Goal: Task Accomplishment & Management: Manage account settings

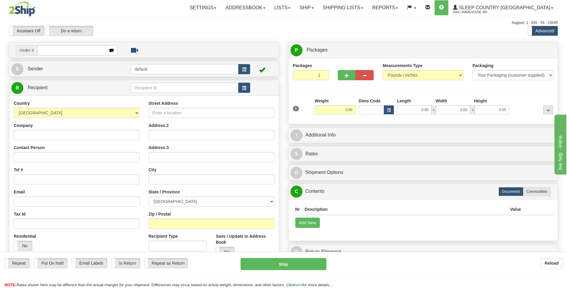
click at [80, 48] on input "text" at bounding box center [71, 50] width 68 height 10
type input "9002I098722"
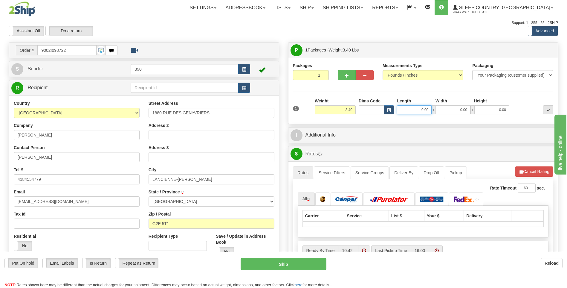
click at [415, 107] on input "0.00" at bounding box center [414, 109] width 35 height 9
type input "L'ANCIENNE-LORETTE"
type input "10.00"
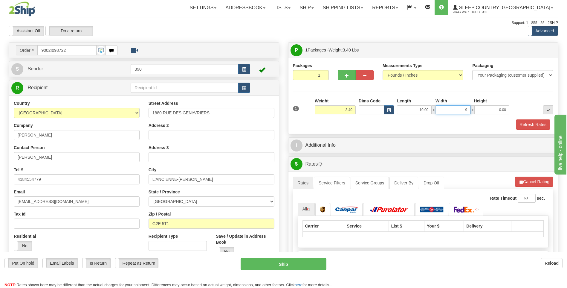
type input "9.00"
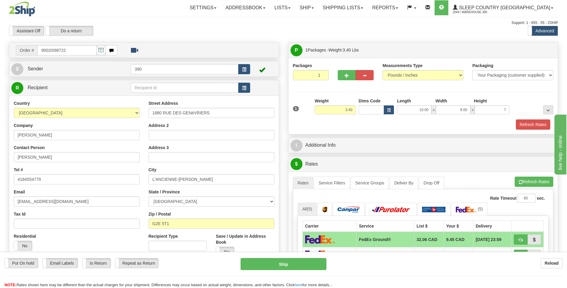
type input "7.00"
click at [384, 127] on div "Refresh Rates" at bounding box center [424, 124] width 264 height 10
click at [524, 180] on button "Refresh Rates" at bounding box center [534, 181] width 39 height 10
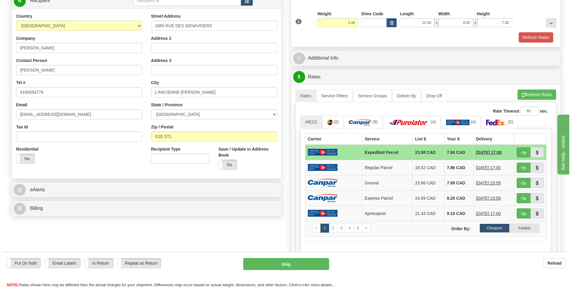
scroll to position [90, 0]
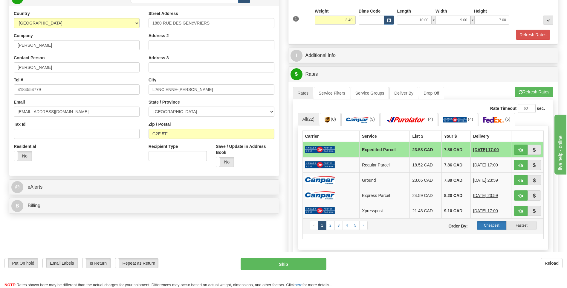
click at [489, 225] on label "Cheapest" at bounding box center [492, 225] width 30 height 9
click at [281, 265] on button "Ship" at bounding box center [284, 264] width 86 height 12
type input "DOM.EP"
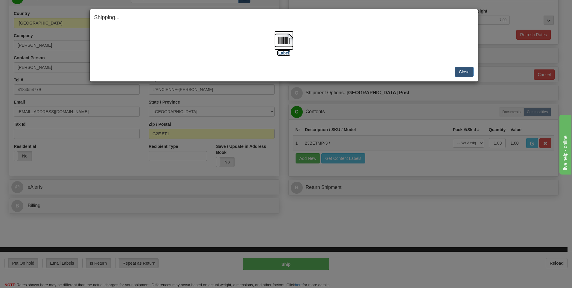
click at [281, 37] on img at bounding box center [283, 40] width 19 height 19
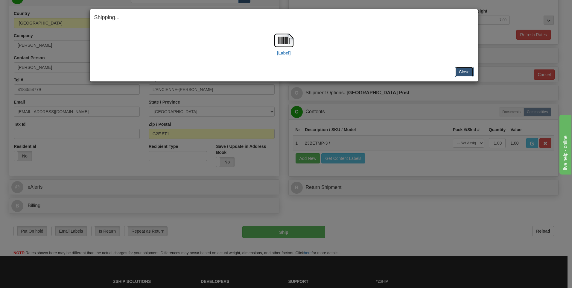
click at [468, 73] on button "Close" at bounding box center [464, 72] width 19 height 10
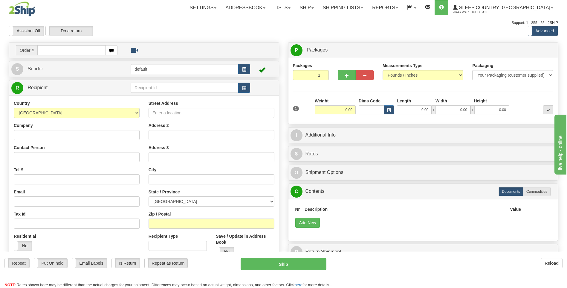
click at [57, 51] on input "text" at bounding box center [71, 50] width 68 height 10
type input "9002I098813"
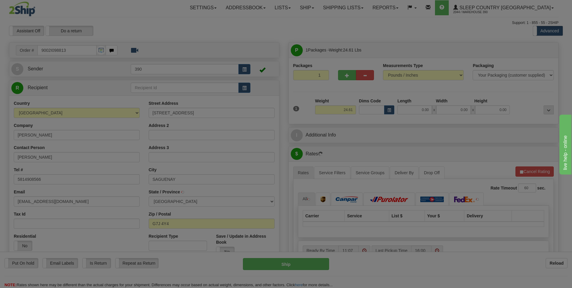
type input "CHICOUTIMI"
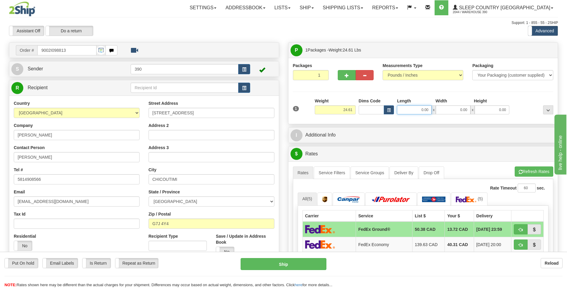
click at [429, 109] on input "0.00" at bounding box center [414, 109] width 35 height 9
type input "10.00"
click at [468, 111] on input "0.00" at bounding box center [453, 109] width 35 height 9
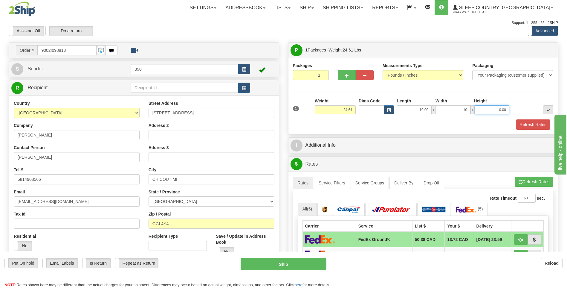
type input "10.00"
click at [509, 111] on input "0.00" at bounding box center [492, 109] width 35 height 9
type input "20.00"
click at [536, 124] on button "Refresh Rates" at bounding box center [533, 124] width 34 height 10
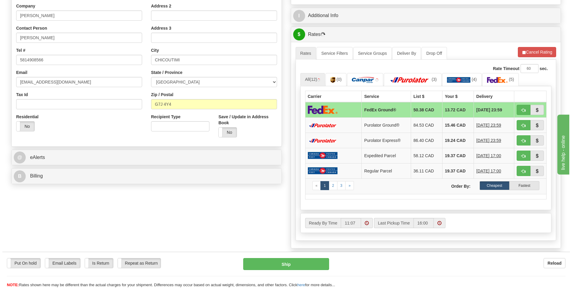
scroll to position [120, 0]
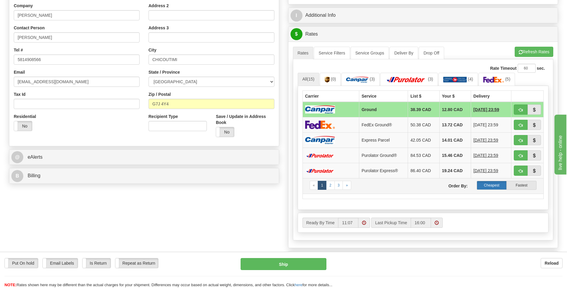
click at [494, 185] on label "Cheapest" at bounding box center [492, 185] width 30 height 9
click at [283, 264] on button "Ship" at bounding box center [284, 264] width 86 height 12
type input "1"
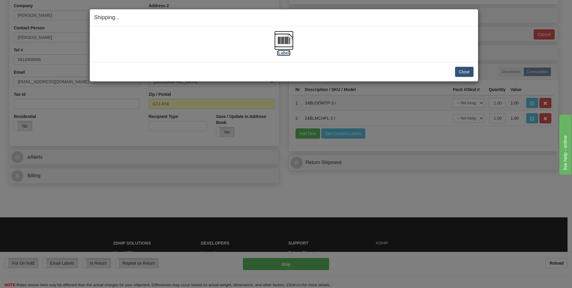
click at [280, 39] on img at bounding box center [283, 40] width 19 height 19
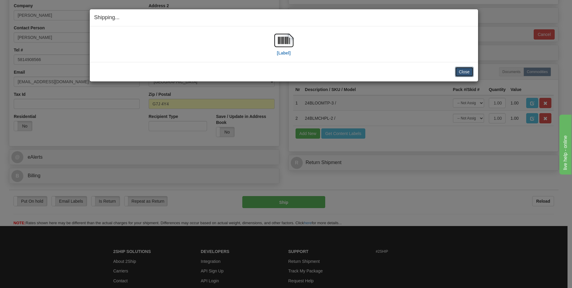
click at [462, 69] on button "Close" at bounding box center [464, 72] width 19 height 10
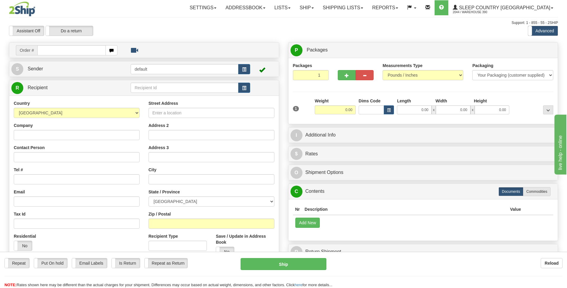
click at [56, 49] on input "text" at bounding box center [71, 50] width 68 height 10
type input "9002I098855"
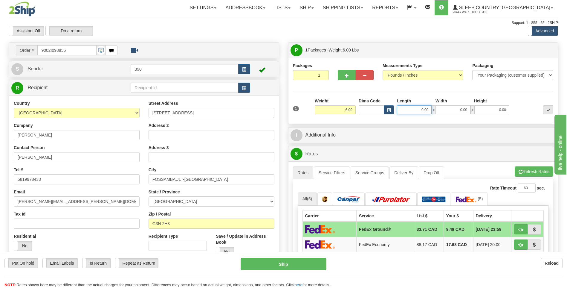
click at [431, 110] on input "0.00" at bounding box center [414, 109] width 35 height 9
type input "5.00"
click at [470, 109] on input "0.00" at bounding box center [453, 109] width 35 height 9
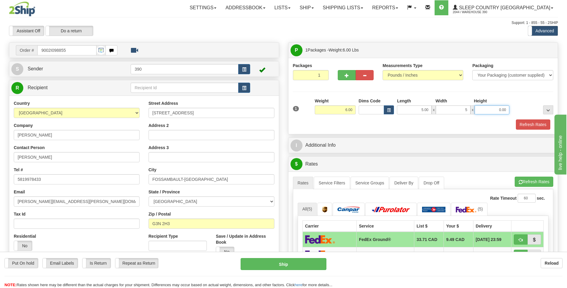
type input "5.00"
click at [506, 110] on input "0.00" at bounding box center [492, 109] width 35 height 9
type input "14.00"
click at [532, 125] on button "Refresh Rates" at bounding box center [533, 124] width 34 height 10
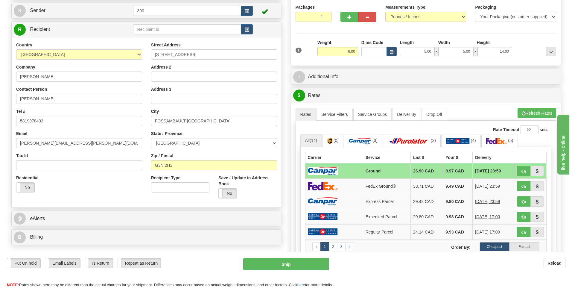
scroll to position [60, 0]
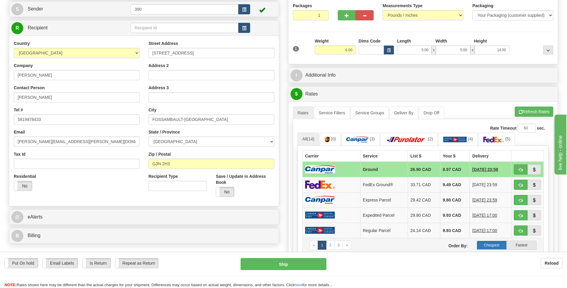
click at [490, 244] on label "Cheapest" at bounding box center [492, 244] width 30 height 9
click at [285, 264] on button "Ship" at bounding box center [284, 264] width 86 height 12
type input "1"
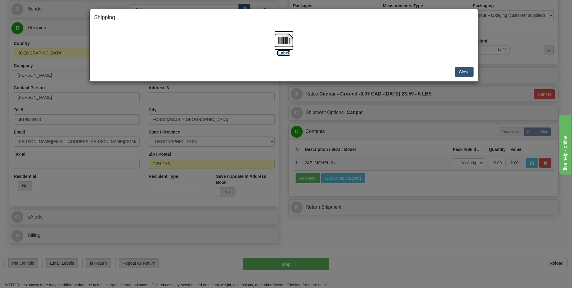
click at [281, 39] on img at bounding box center [283, 40] width 19 height 19
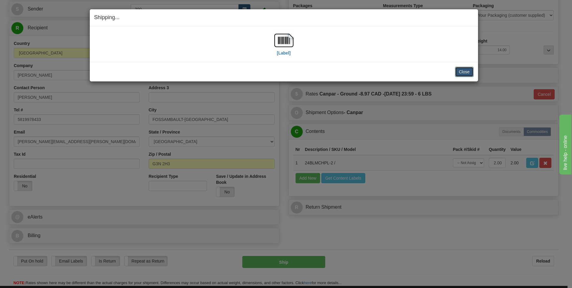
click at [462, 70] on button "Close" at bounding box center [464, 72] width 19 height 10
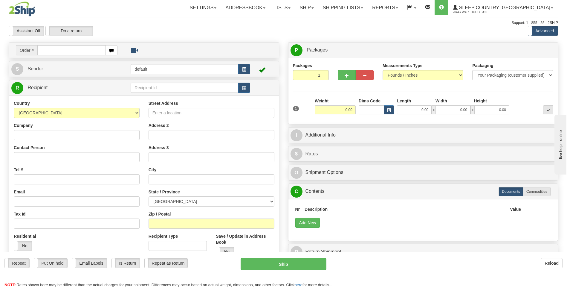
click at [44, 53] on input "text" at bounding box center [71, 50] width 68 height 10
type input "9002I098945"
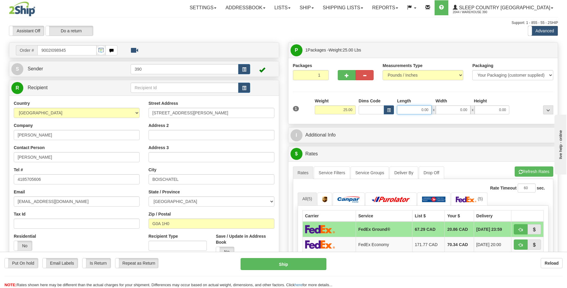
click at [430, 109] on input "0.00" at bounding box center [414, 109] width 35 height 9
type input "18.00"
click at [467, 109] on input "0.00" at bounding box center [453, 109] width 35 height 9
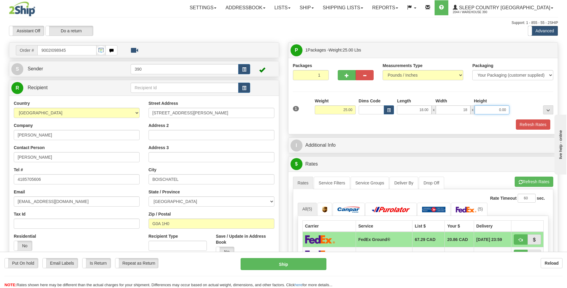
type input "18.00"
click at [505, 109] on input "0.00" at bounding box center [492, 109] width 35 height 9
type input "40.00"
click at [530, 121] on button "Refresh Rates" at bounding box center [533, 124] width 34 height 10
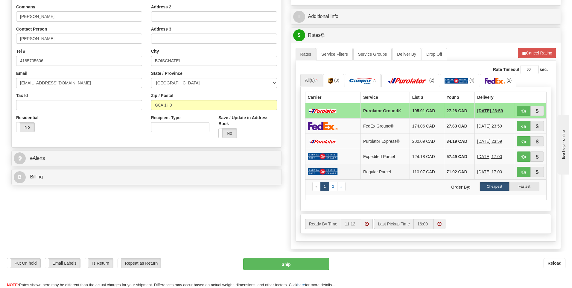
scroll to position [120, 0]
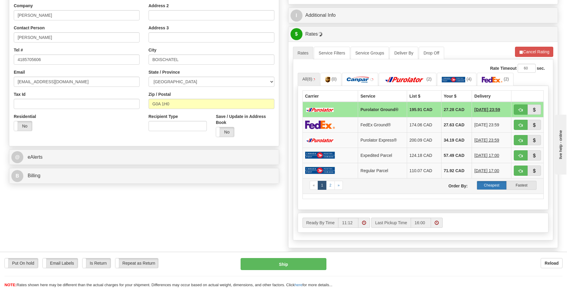
click at [490, 183] on label "Cheapest" at bounding box center [492, 185] width 30 height 9
click at [493, 184] on label "Cheapest" at bounding box center [492, 185] width 30 height 9
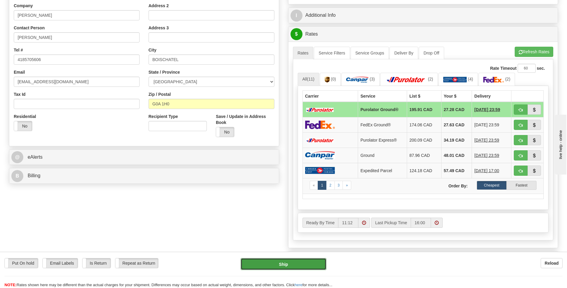
click at [282, 263] on button "Ship" at bounding box center [284, 264] width 86 height 12
type input "260"
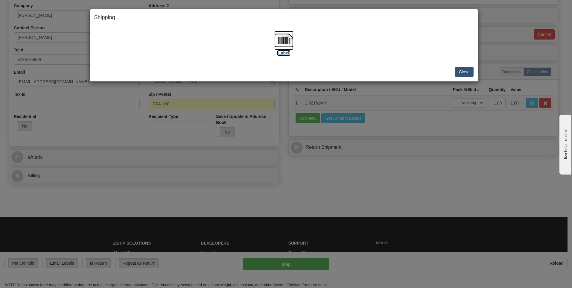
click at [283, 39] on img at bounding box center [283, 40] width 19 height 19
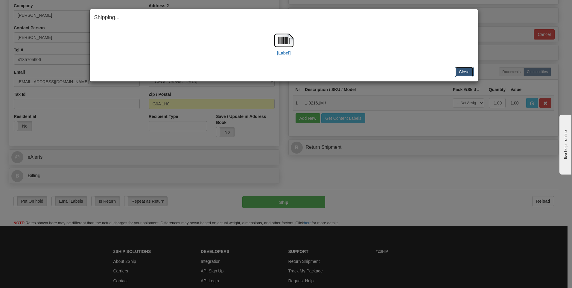
click at [465, 69] on button "Close" at bounding box center [464, 72] width 19 height 10
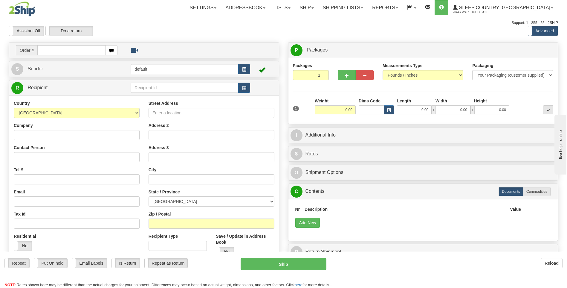
click at [51, 52] on input "text" at bounding box center [71, 50] width 68 height 10
type input "9002I099292"
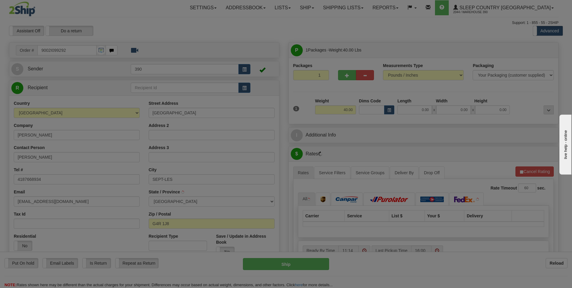
type input "SEPT-ILES"
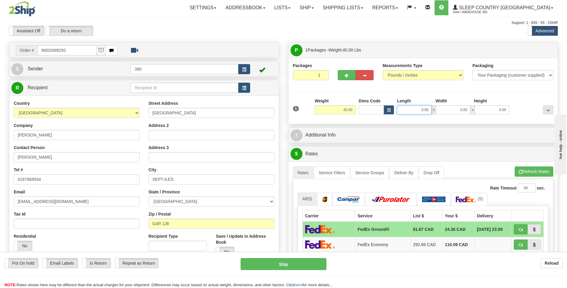
click at [430, 110] on input "0.00" at bounding box center [414, 109] width 35 height 9
type input "20.00"
click at [467, 111] on input "0.00" at bounding box center [453, 109] width 35 height 9
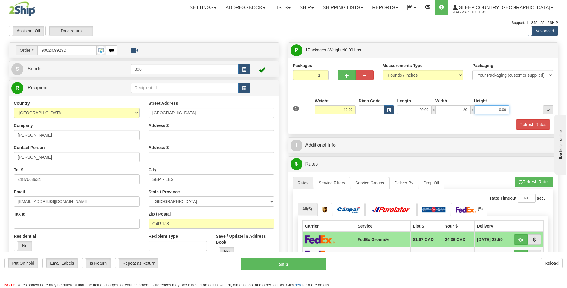
type input "20.00"
click at [508, 109] on input "0.00" at bounding box center [492, 109] width 35 height 9
type input "40.00"
click at [532, 120] on button "Refresh Rates" at bounding box center [533, 124] width 34 height 10
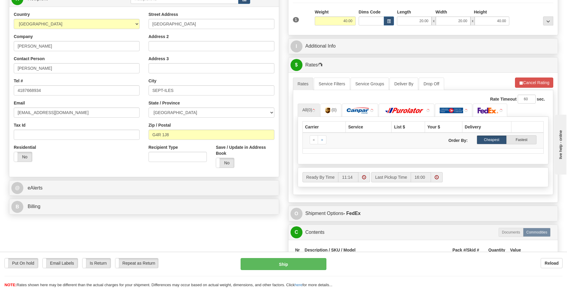
scroll to position [90, 0]
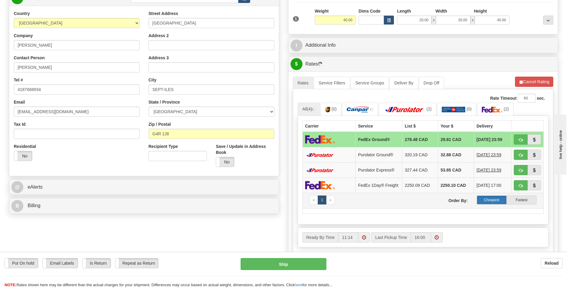
click at [493, 202] on label "Cheapest" at bounding box center [492, 199] width 30 height 9
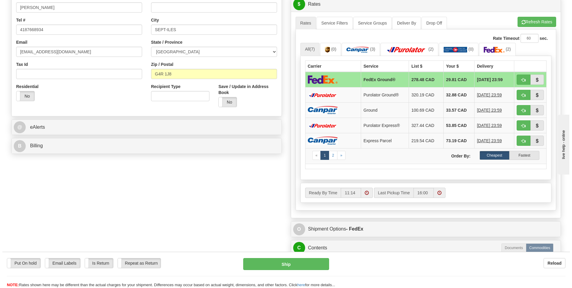
scroll to position [179, 0]
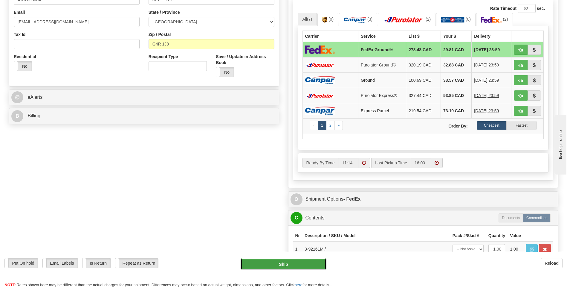
click at [281, 262] on button "Ship" at bounding box center [284, 264] width 86 height 12
type input "92"
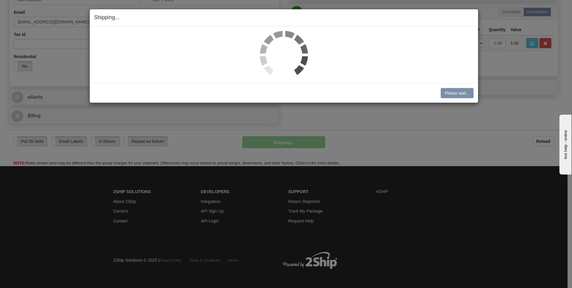
scroll to position [173, 0]
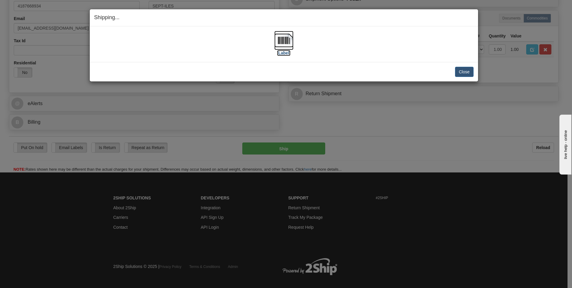
click at [284, 37] on img at bounding box center [283, 40] width 19 height 19
click at [467, 71] on button "Close" at bounding box center [464, 72] width 19 height 10
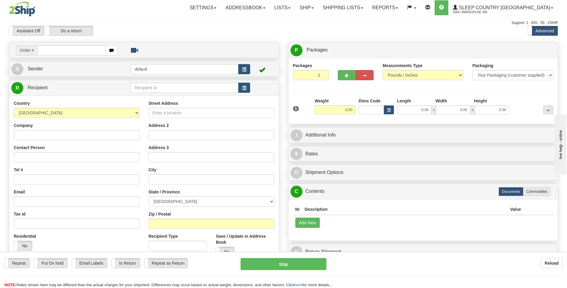
click at [42, 50] on input "text" at bounding box center [71, 50] width 68 height 10
type input "9002I099480"
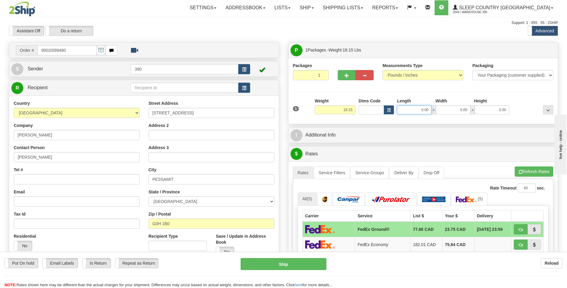
click at [428, 111] on input "0.00" at bounding box center [414, 109] width 35 height 9
type input "8.00"
click at [466, 108] on input "0.00" at bounding box center [453, 109] width 35 height 9
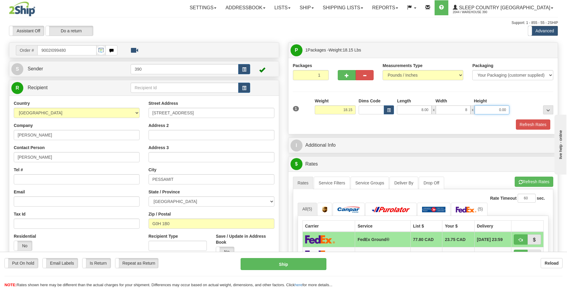
type input "8.00"
click at [508, 109] on input "0.00" at bounding box center [492, 109] width 35 height 9
type input "20.00"
click at [535, 124] on button "Refresh Rates" at bounding box center [533, 124] width 34 height 10
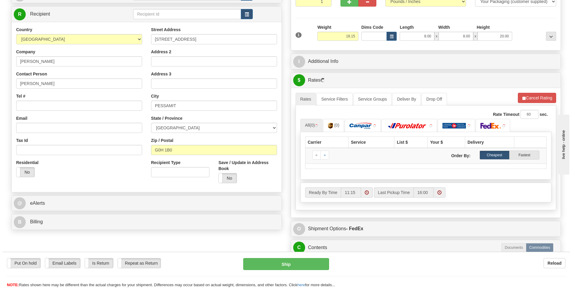
scroll to position [90, 0]
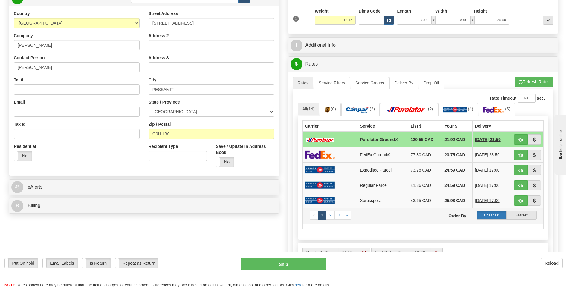
click at [496, 215] on label "Cheapest" at bounding box center [492, 215] width 30 height 9
click at [284, 263] on button "Ship" at bounding box center [284, 264] width 86 height 12
type input "260"
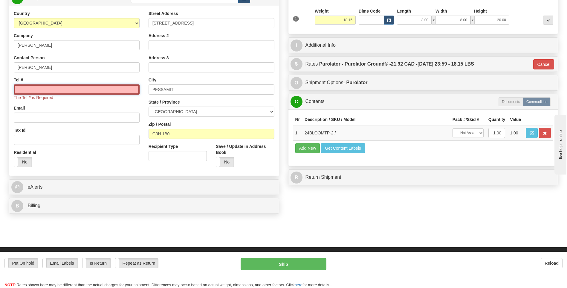
click at [76, 91] on input "Tel #" at bounding box center [77, 89] width 126 height 10
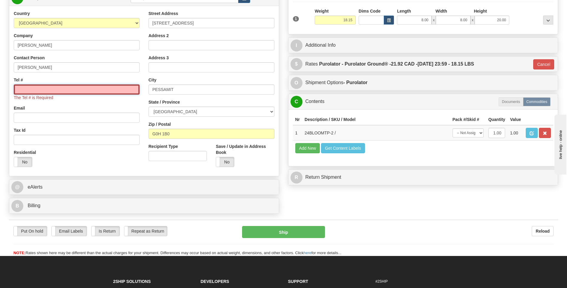
type input "4186592248"
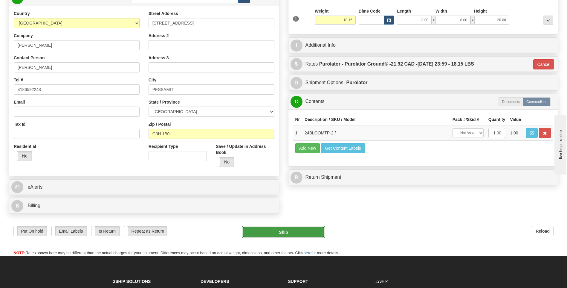
click at [285, 229] on button "Ship" at bounding box center [283, 232] width 83 height 12
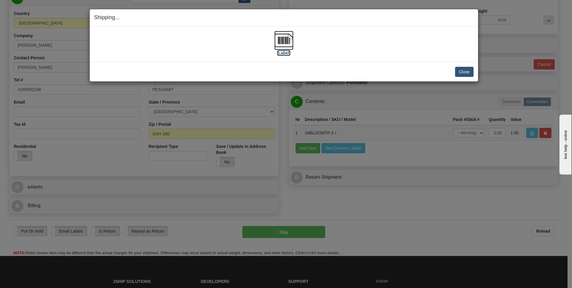
click at [281, 39] on img at bounding box center [283, 40] width 19 height 19
click at [466, 72] on button "Close" at bounding box center [464, 72] width 19 height 10
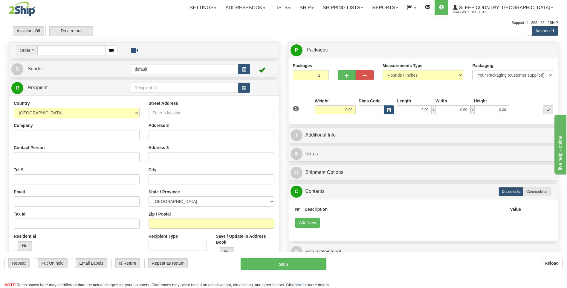
click at [87, 52] on input "text" at bounding box center [71, 50] width 68 height 10
type input "9002I100537"
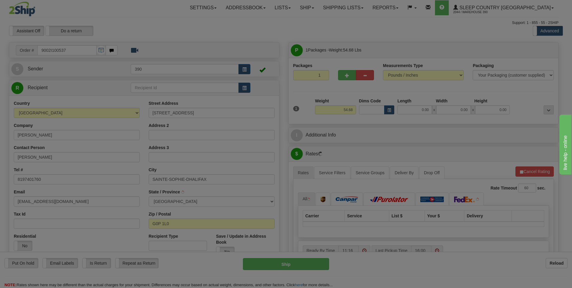
type input "SAINTE-SOPHIE-D'HALIFAX"
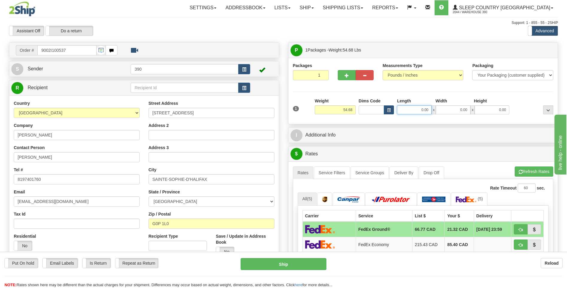
click at [429, 109] on input "0.00" at bounding box center [414, 109] width 35 height 9
type input "20.00"
click at [470, 112] on input "0.00" at bounding box center [453, 109] width 35 height 9
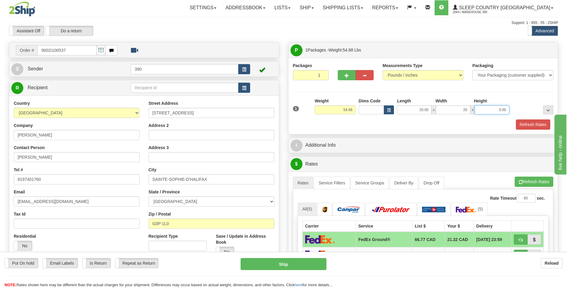
type input "20.00"
click at [506, 109] on input "0.00" at bounding box center [492, 109] width 35 height 9
type input "40.00"
click at [541, 125] on button "Refresh Rates" at bounding box center [533, 124] width 34 height 10
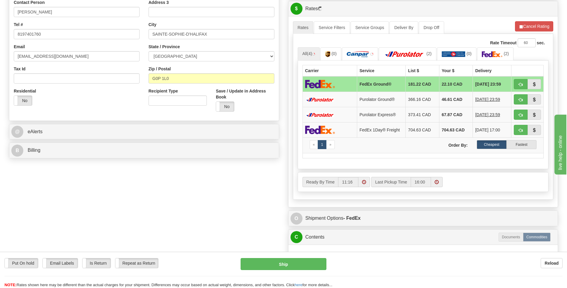
scroll to position [150, 0]
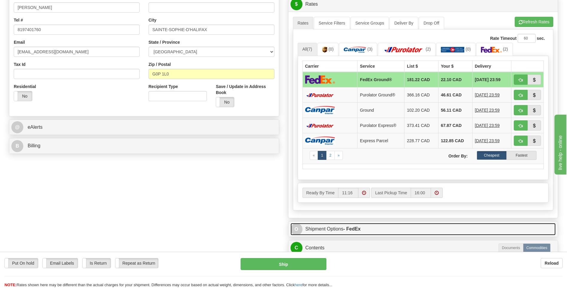
click at [328, 228] on link "O Shipment Options - FedEx" at bounding box center [424, 229] width 266 height 12
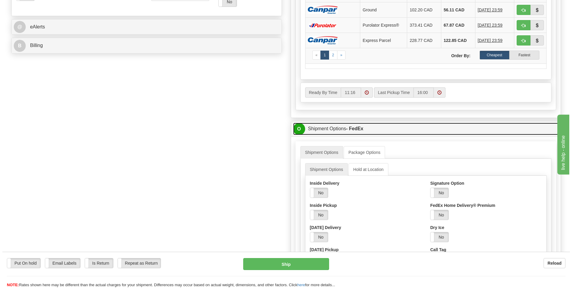
scroll to position [269, 0]
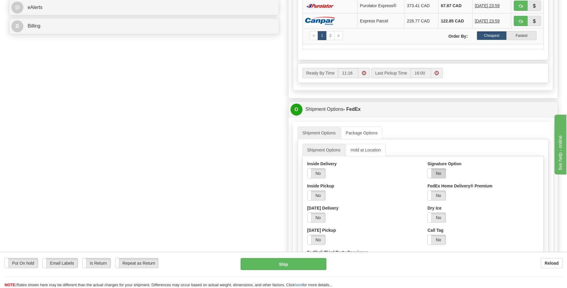
click at [437, 173] on label "No" at bounding box center [437, 173] width 18 height 10
click at [477, 196] on select "Adult Direct Indirect No Signature Required Service Default" at bounding box center [453, 195] width 51 height 10
select select "2"
click at [428, 190] on select "Adult Direct Indirect No Signature Required Service Default" at bounding box center [453, 195] width 51 height 10
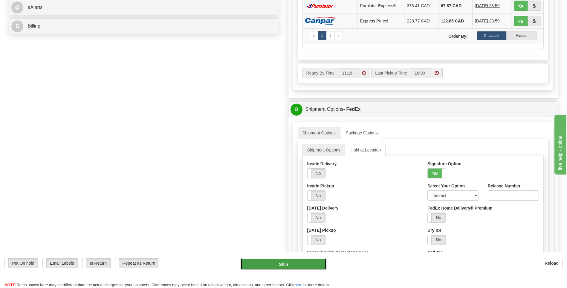
click at [284, 261] on button "Ship" at bounding box center [284, 264] width 86 height 12
type input "92"
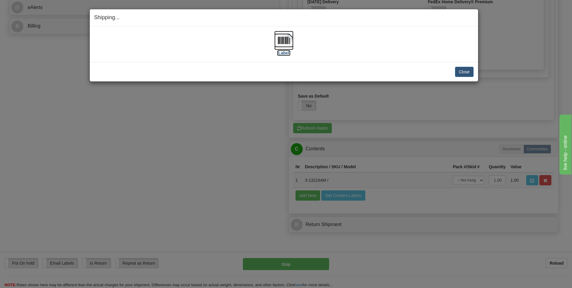
click at [286, 40] on img at bounding box center [283, 40] width 19 height 19
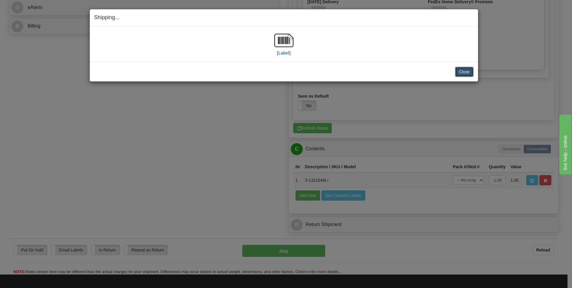
click at [464, 73] on button "Close" at bounding box center [464, 72] width 19 height 10
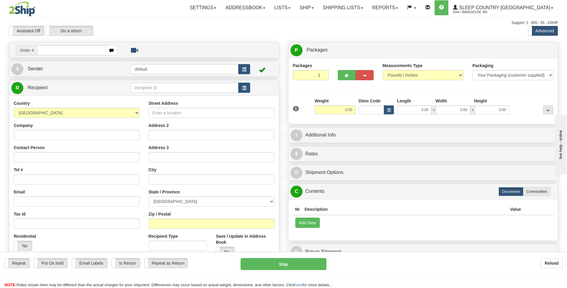
click at [84, 52] on input "text" at bounding box center [71, 50] width 68 height 10
type input "9002I100824"
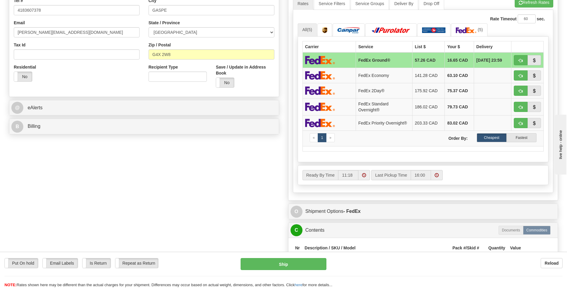
scroll to position [179, 0]
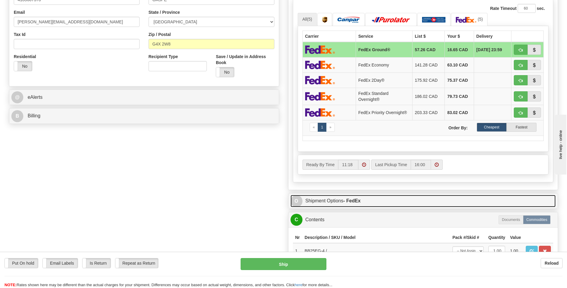
click at [324, 200] on link "O Shipment Options - FedEx" at bounding box center [424, 201] width 266 height 12
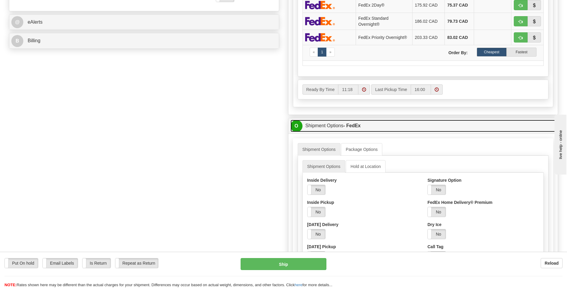
scroll to position [269, 0]
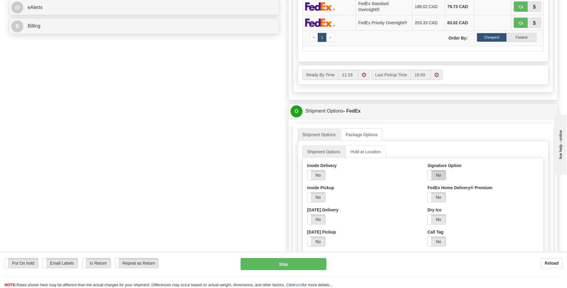
click at [439, 176] on label "No" at bounding box center [437, 175] width 18 height 10
click at [476, 198] on select "Adult Direct Indirect No Signature Required Service Default" at bounding box center [453, 197] width 51 height 10
select select "2"
click at [428, 192] on select "Adult Direct Indirect No Signature Required Service Default" at bounding box center [453, 197] width 51 height 10
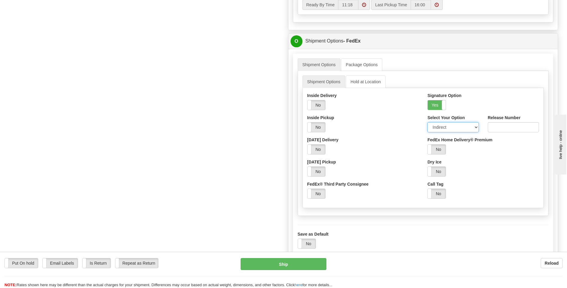
scroll to position [329, 0]
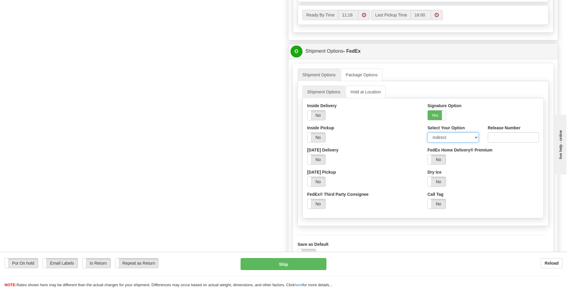
click at [476, 137] on select "Adult Direct Indirect No Signature Required Service Default" at bounding box center [453, 137] width 51 height 10
click at [438, 181] on label "No" at bounding box center [437, 182] width 18 height 10
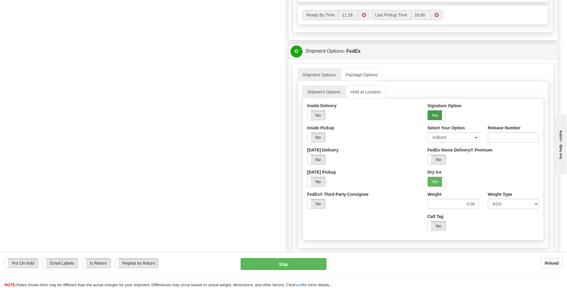
click at [433, 114] on label "Yes" at bounding box center [437, 115] width 18 height 10
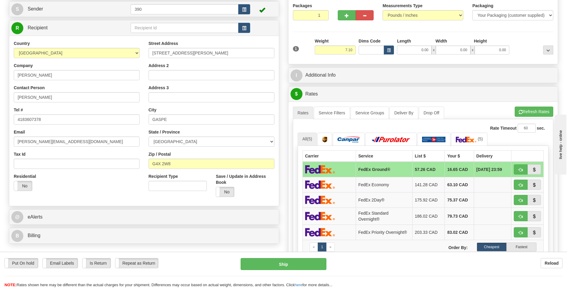
scroll to position [30, 0]
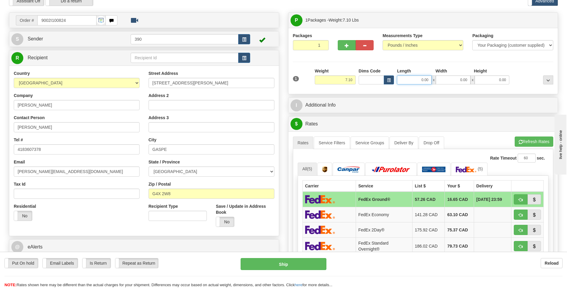
click at [430, 79] on input "0.00" at bounding box center [414, 79] width 35 height 9
type input "12.00"
click at [470, 78] on input "0.00" at bounding box center [453, 79] width 35 height 9
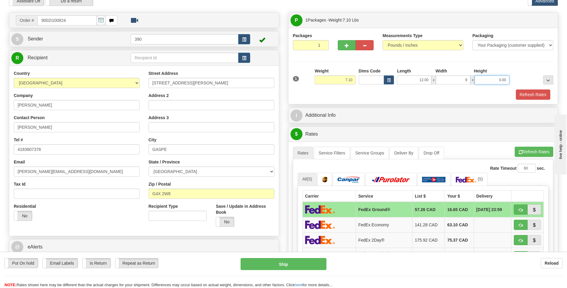
type input "9.00"
click at [508, 80] on input "0.00" at bounding box center [492, 79] width 35 height 9
click at [540, 95] on button "Refresh Rates" at bounding box center [533, 94] width 34 height 10
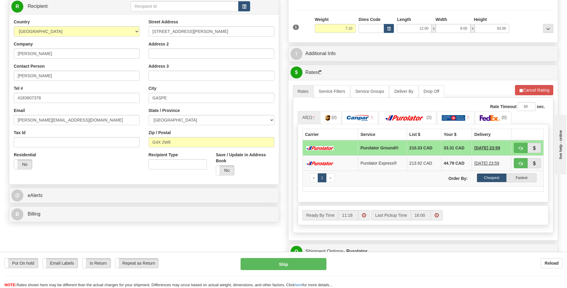
scroll to position [120, 0]
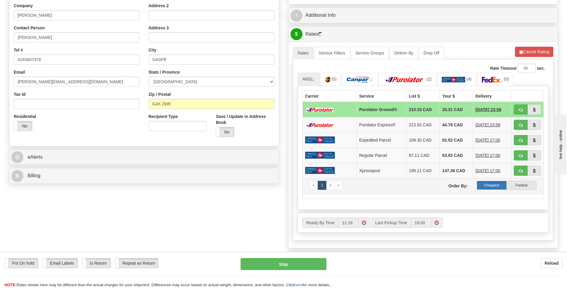
click at [491, 185] on label "Cheapest" at bounding box center [492, 185] width 30 height 9
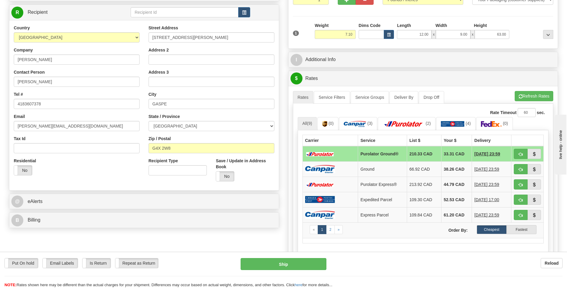
scroll to position [60, 0]
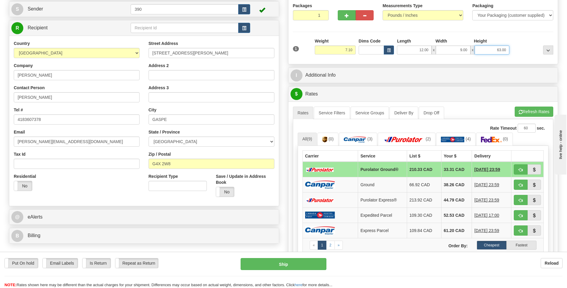
click at [503, 50] on input "63.00" at bounding box center [492, 49] width 35 height 9
type input "300.00"
click at [525, 110] on div "A change has been made which could impact your rate estimate. To ensure the est…" at bounding box center [424, 204] width 270 height 206
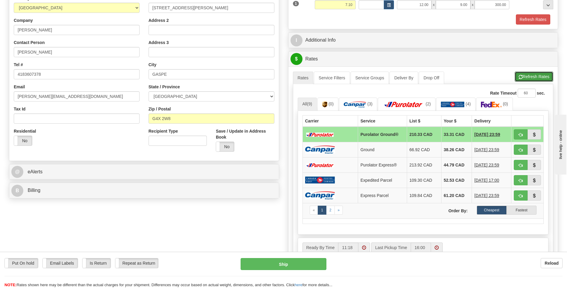
scroll to position [120, 0]
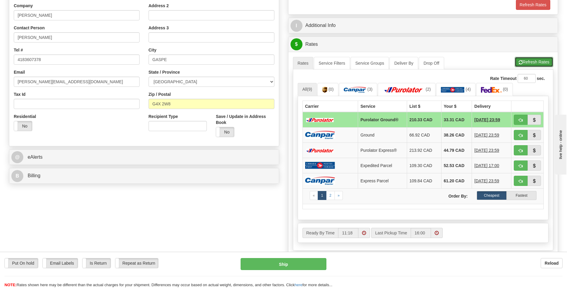
click at [530, 61] on button "Refresh Rates" at bounding box center [534, 62] width 39 height 10
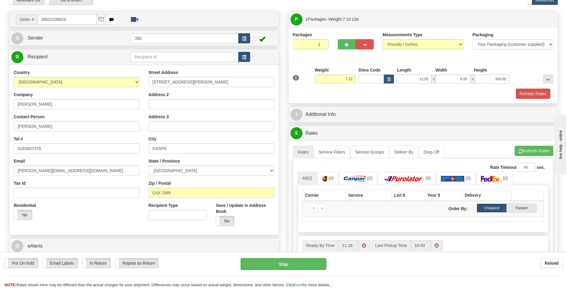
scroll to position [30, 0]
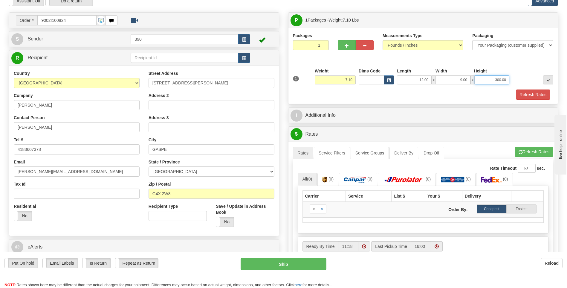
drag, startPoint x: 506, startPoint y: 80, endPoint x: 490, endPoint y: 80, distance: 16.2
click at [490, 80] on input "300.00" at bounding box center [492, 79] width 35 height 9
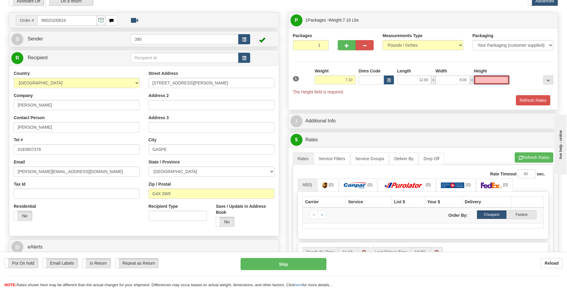
click at [488, 79] on input "Height" at bounding box center [491, 79] width 35 height 9
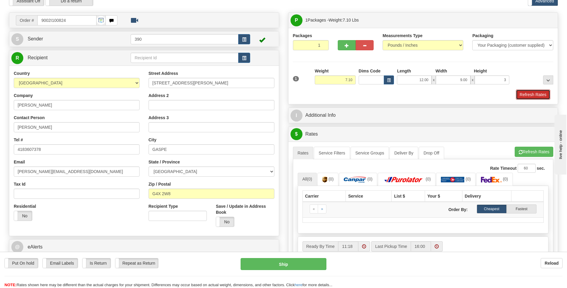
type input "3.00"
click at [532, 94] on button "Refresh Rates" at bounding box center [533, 94] width 34 height 10
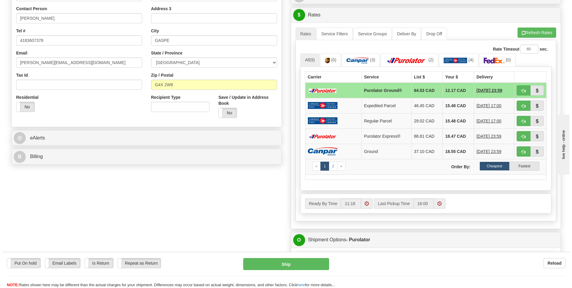
scroll to position [150, 0]
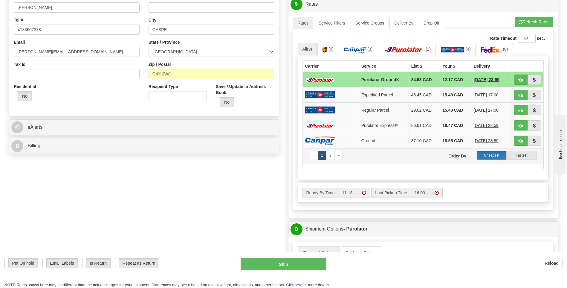
click at [495, 153] on label "Cheapest" at bounding box center [492, 155] width 30 height 9
click at [285, 264] on button "Ship" at bounding box center [284, 264] width 86 height 12
type input "260"
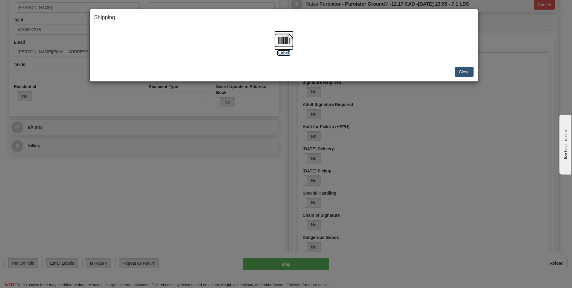
click at [282, 40] on img at bounding box center [283, 40] width 19 height 19
click at [466, 71] on button "Close" at bounding box center [464, 72] width 19 height 10
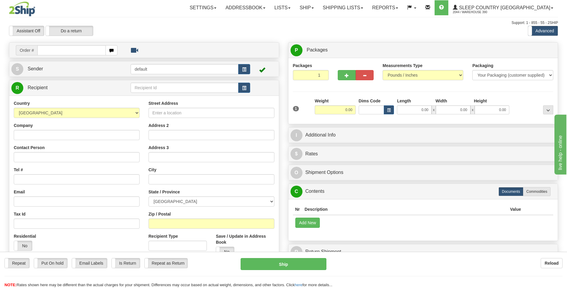
click at [59, 49] on input "text" at bounding box center [71, 50] width 68 height 10
type input "9002I100909"
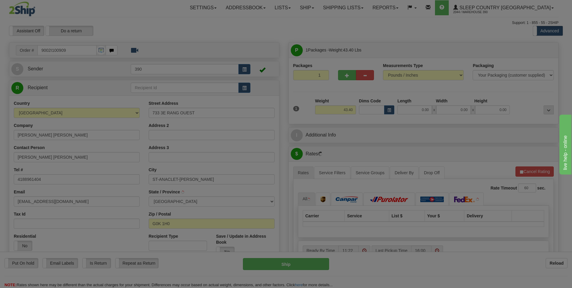
type input "SAINT-ANACLET"
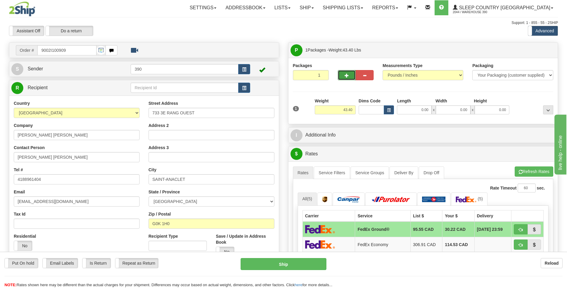
click at [347, 75] on span "button" at bounding box center [347, 76] width 4 height 4
radio input "true"
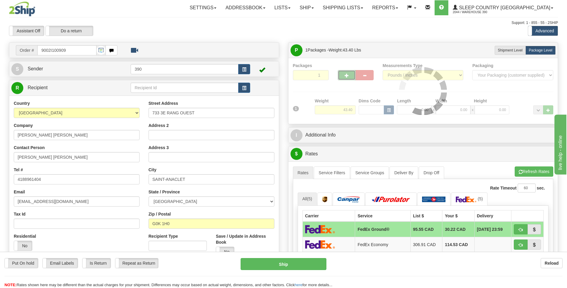
type input "2"
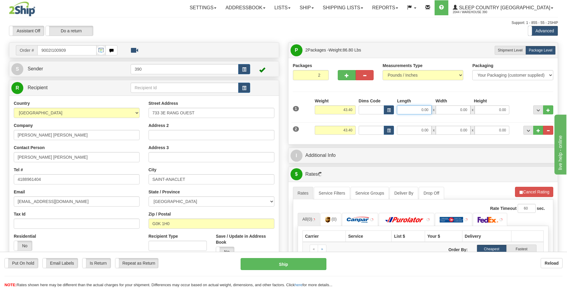
click at [430, 111] on input "0.00" at bounding box center [414, 109] width 35 height 9
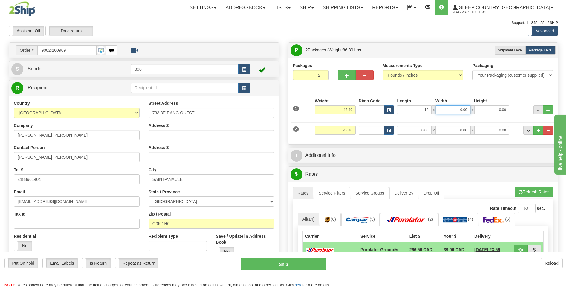
type input "12.00"
click at [467, 108] on input "0.00" at bounding box center [453, 109] width 35 height 9
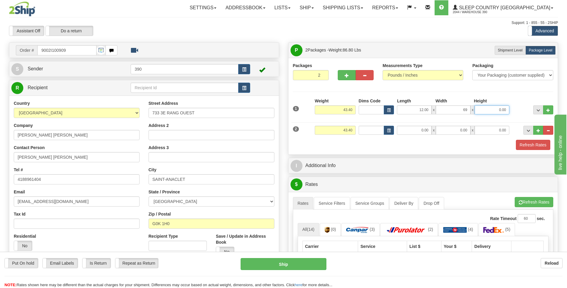
type input "69.00"
click at [508, 110] on input "0.00" at bounding box center [492, 109] width 35 height 9
type input "3.00"
click at [514, 115] on div "1 Weight 43.40 Dims Code x x" at bounding box center [424, 108] width 264 height 21
click at [429, 130] on input "0.00" at bounding box center [414, 130] width 35 height 9
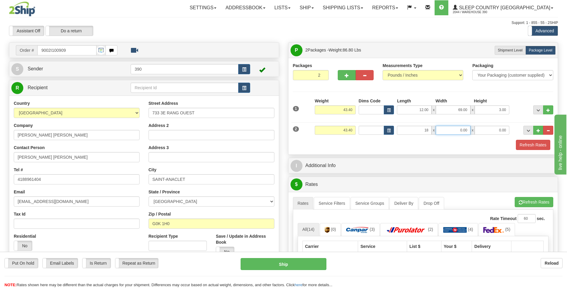
type input "18.00"
click at [469, 129] on input "0.00" at bounding box center [453, 130] width 35 height 9
type input "18.00"
click at [509, 131] on input "0.00" at bounding box center [492, 130] width 35 height 9
type input "40.00"
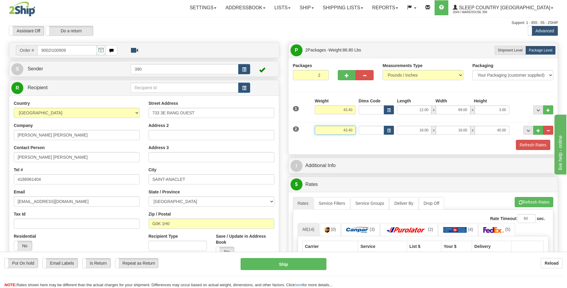
drag, startPoint x: 349, startPoint y: 130, endPoint x: 342, endPoint y: 130, distance: 7.2
click at [342, 130] on input "43.40" at bounding box center [335, 130] width 41 height 9
type input "40"
drag, startPoint x: 354, startPoint y: 129, endPoint x: 346, endPoint y: 129, distance: 8.7
click at [346, 129] on input "40" at bounding box center [335, 130] width 41 height 9
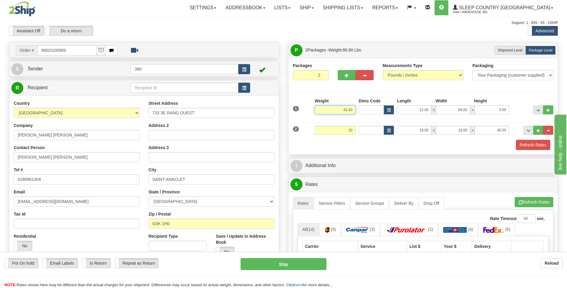
type input "20.00"
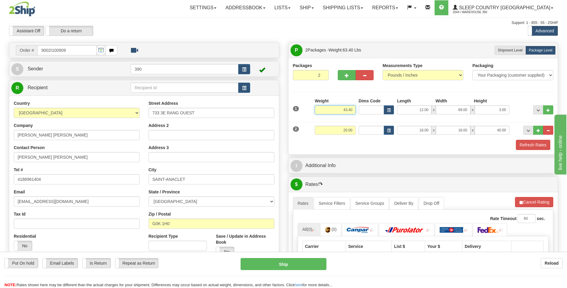
drag, startPoint x: 354, startPoint y: 108, endPoint x: 342, endPoint y: 109, distance: 12.6
click at [342, 109] on input "43.40" at bounding box center [335, 109] width 41 height 9
type input "5.00"
click at [358, 148] on div "Refresh Rates" at bounding box center [424, 145] width 264 height 10
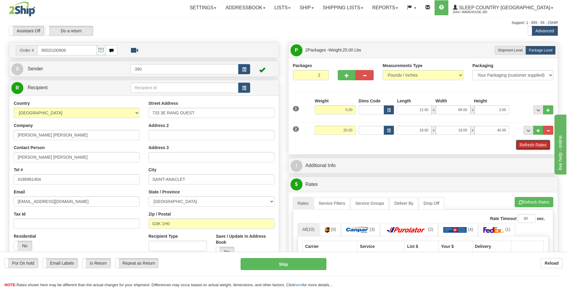
click at [533, 144] on button "Refresh Rates" at bounding box center [533, 145] width 34 height 10
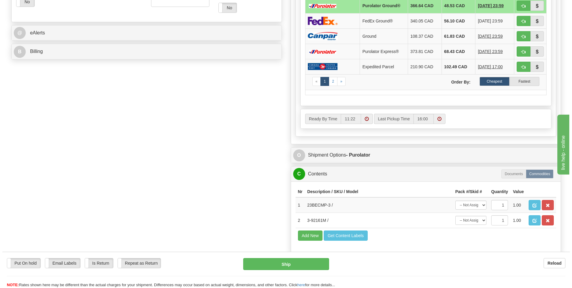
scroll to position [269, 0]
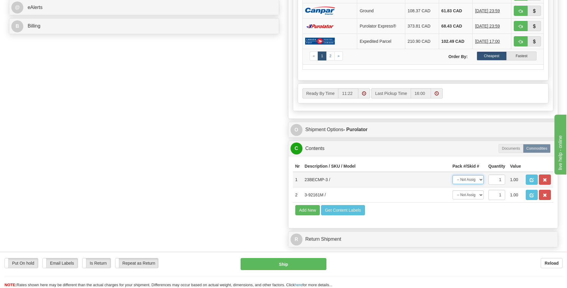
click at [482, 181] on select "-- Not Assigned -- Package 1 Package 2" at bounding box center [468, 179] width 31 height 9
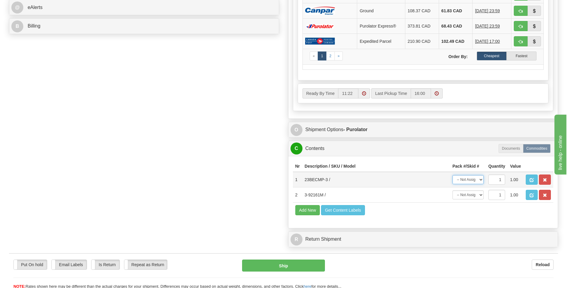
select select "0"
click at [453, 175] on select "-- Not Assigned -- Package 1 Package 2" at bounding box center [468, 179] width 31 height 9
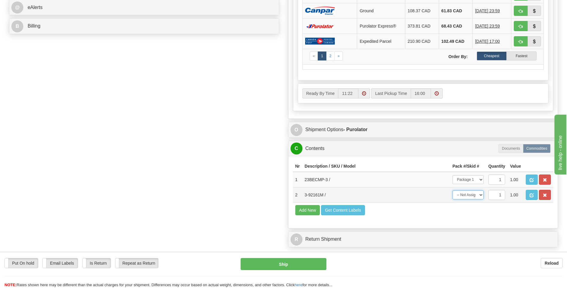
click at [482, 195] on select "-- Not Assigned -- Package 1 Package 2" at bounding box center [468, 194] width 31 height 9
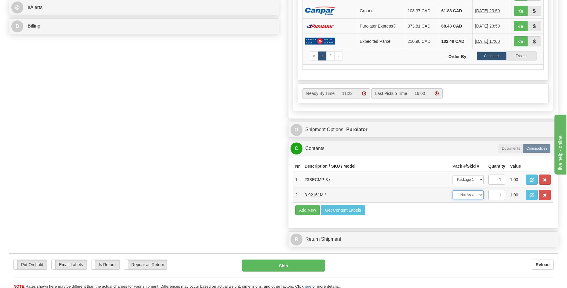
select select "1"
click at [453, 190] on select "-- Not Assigned -- Package 1 Package 2" at bounding box center [468, 194] width 31 height 9
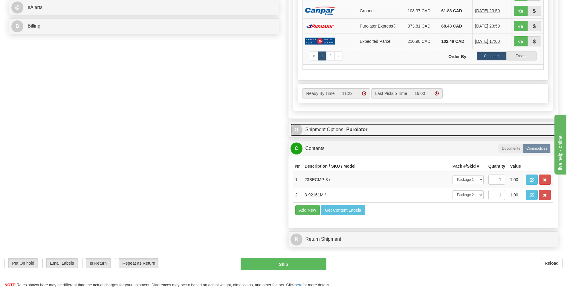
click at [349, 128] on strong "- Purolator" at bounding box center [356, 129] width 24 height 5
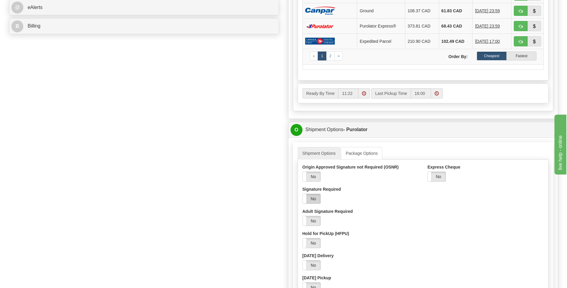
click at [315, 200] on label "No" at bounding box center [312, 199] width 18 height 10
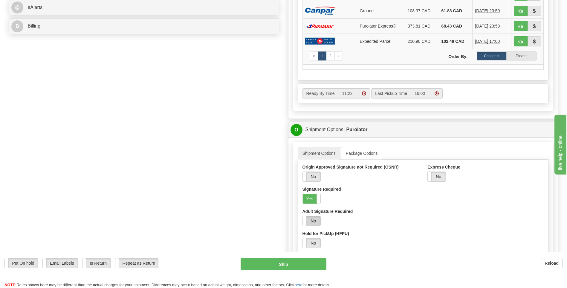
click at [314, 218] on label "No" at bounding box center [312, 221] width 18 height 10
click at [286, 264] on button "Ship" at bounding box center [284, 264] width 86 height 12
type input "260"
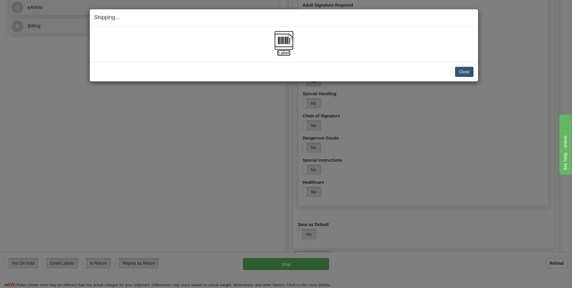
click at [282, 41] on img at bounding box center [283, 40] width 19 height 19
click at [466, 71] on button "Close" at bounding box center [464, 72] width 19 height 10
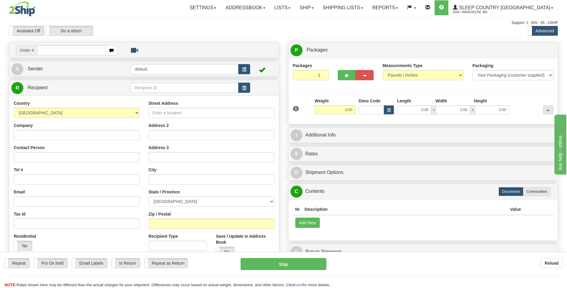
click at [78, 50] on input "text" at bounding box center [71, 50] width 68 height 10
type input "9002I100948"
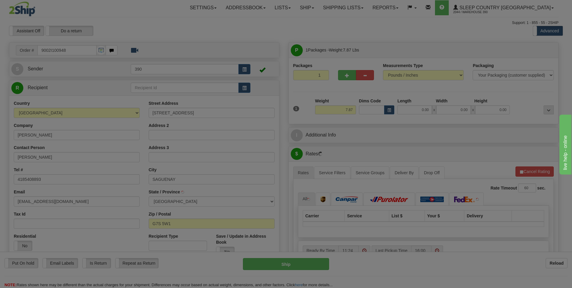
type input "JONQUIERE"
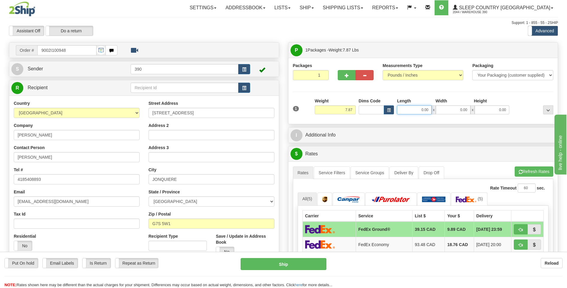
click at [429, 110] on input "0.00" at bounding box center [414, 109] width 35 height 9
type input "12.00"
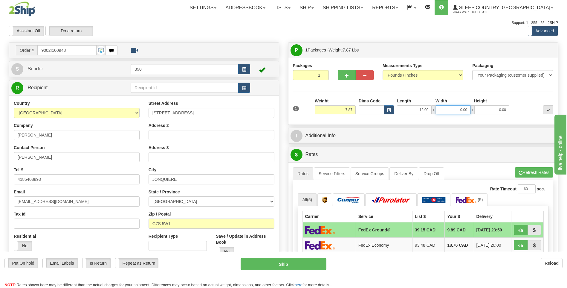
click at [469, 111] on input "0.00" at bounding box center [453, 109] width 35 height 9
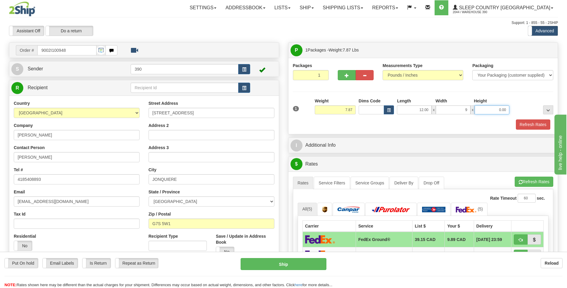
type input "9.00"
click at [507, 112] on input "0.00" at bounding box center [492, 109] width 35 height 9
type input "3.00"
click at [531, 123] on button "Refresh Rates" at bounding box center [533, 124] width 34 height 10
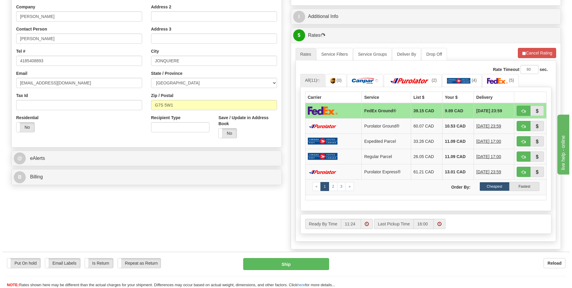
scroll to position [120, 0]
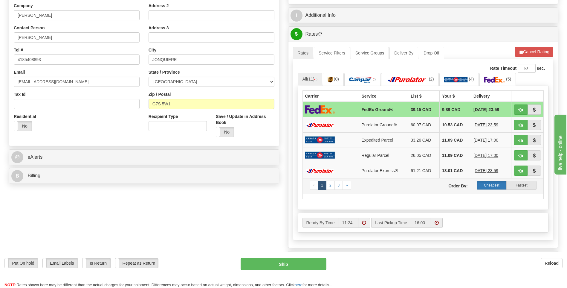
click at [492, 184] on label "Cheapest" at bounding box center [492, 185] width 30 height 9
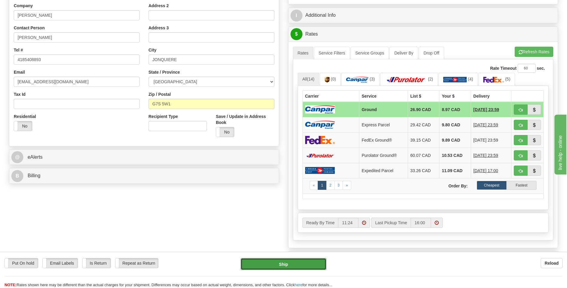
click at [286, 264] on button "Ship" at bounding box center [284, 264] width 86 height 12
type input "1"
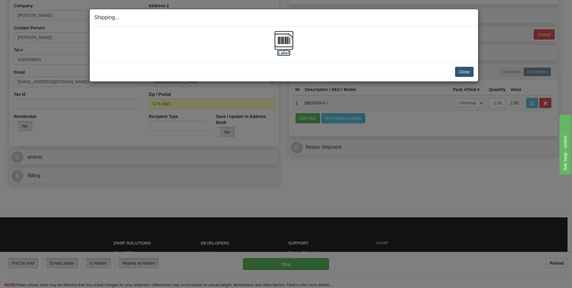
click at [283, 40] on img at bounding box center [283, 40] width 19 height 19
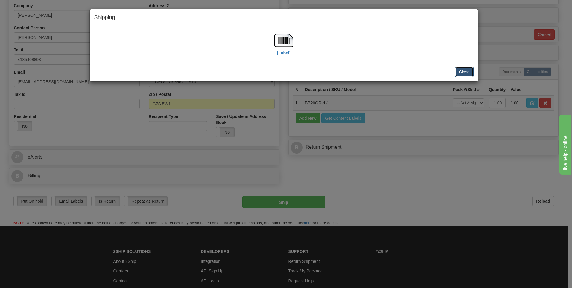
click at [465, 72] on button "Close" at bounding box center [464, 72] width 19 height 10
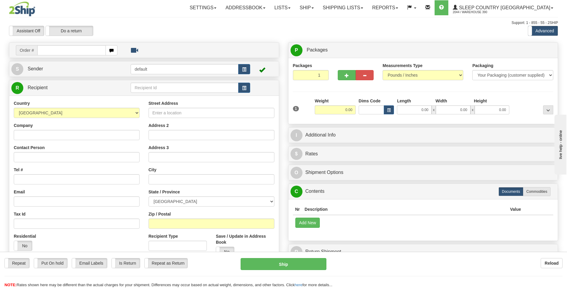
click at [89, 51] on input "text" at bounding box center [71, 50] width 68 height 10
type input "9002I100994"
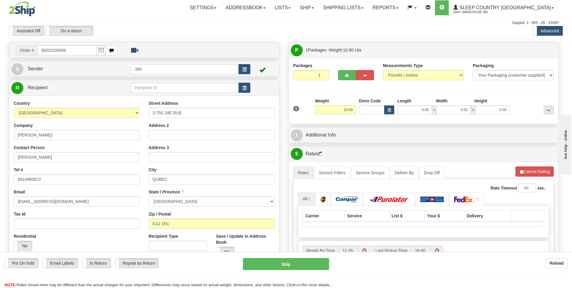
type input "[GEOGRAPHIC_DATA]"
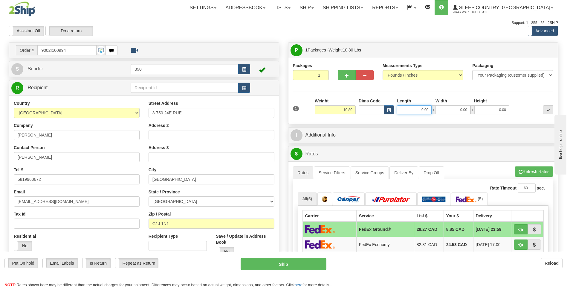
click at [430, 111] on input "0.00" at bounding box center [414, 109] width 35 height 9
type input "12.00"
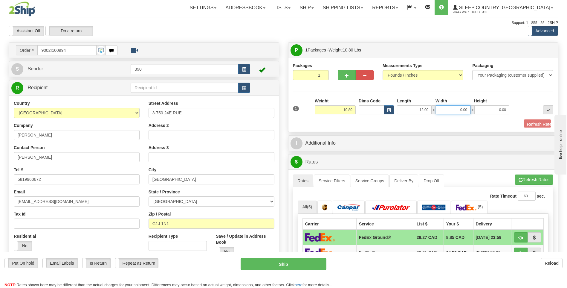
click at [470, 109] on input "0.00" at bounding box center [453, 109] width 35 height 9
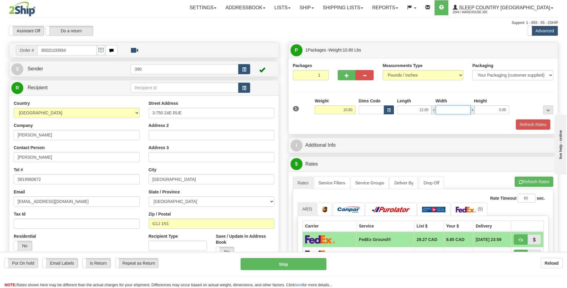
type input "3"
type input "9.00"
click at [506, 109] on input "0.00" at bounding box center [492, 109] width 35 height 9
type input "3.00"
click at [543, 124] on button "Refresh Rates" at bounding box center [533, 124] width 34 height 10
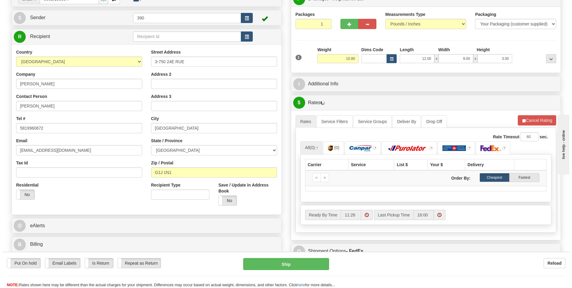
scroll to position [60, 0]
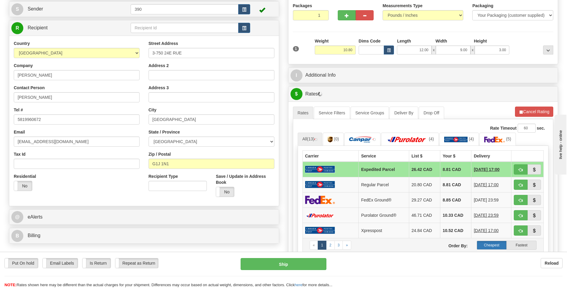
click at [494, 243] on label "Cheapest" at bounding box center [492, 244] width 30 height 9
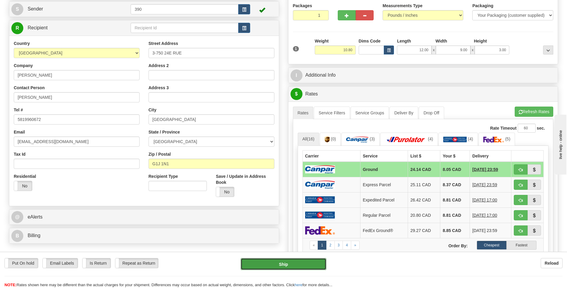
click at [281, 263] on button "Ship" at bounding box center [284, 264] width 86 height 12
type input "1"
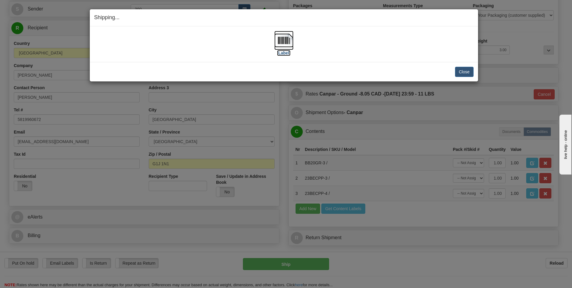
click at [285, 39] on img at bounding box center [283, 40] width 19 height 19
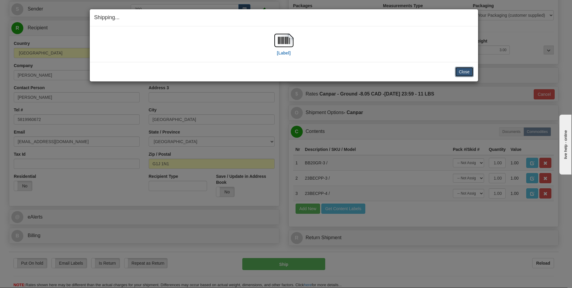
click at [465, 71] on button "Close" at bounding box center [464, 72] width 19 height 10
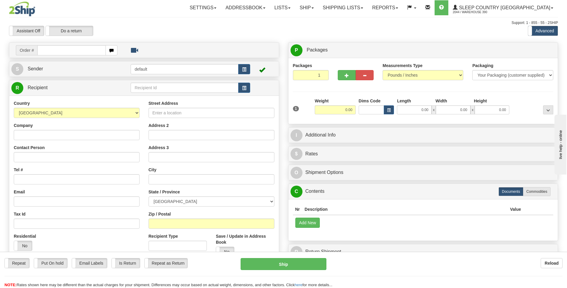
click at [80, 51] on input "text" at bounding box center [71, 50] width 68 height 10
type input "9002I100999"
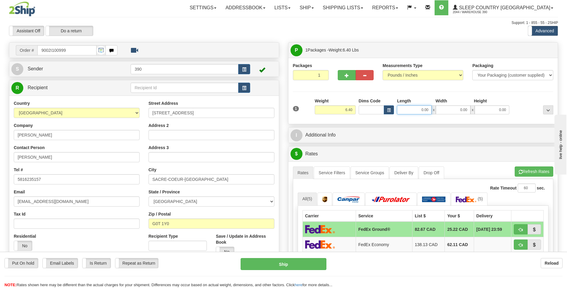
click at [430, 110] on input "0.00" at bounding box center [414, 109] width 35 height 9
type input "3.00"
click at [468, 110] on input "0.00" at bounding box center [453, 109] width 35 height 9
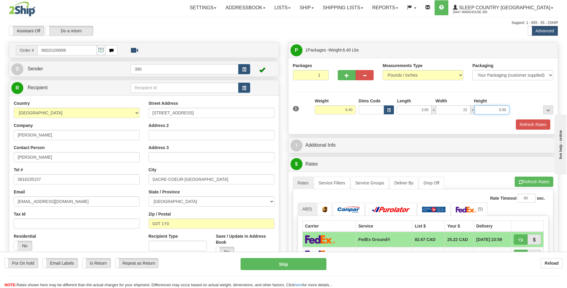
type input "22.00"
click at [506, 110] on input "0.00" at bounding box center [492, 109] width 35 height 9
type input "17.00"
click at [536, 124] on button "Refresh Rates" at bounding box center [533, 124] width 34 height 10
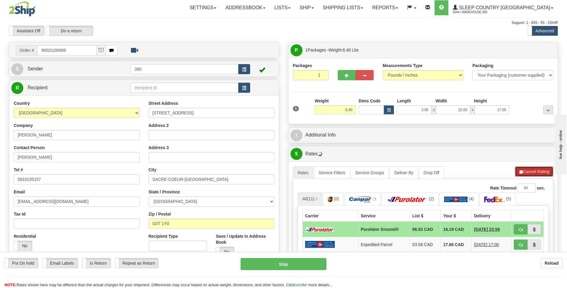
click at [539, 173] on button "Cancel Rating" at bounding box center [534, 171] width 38 height 10
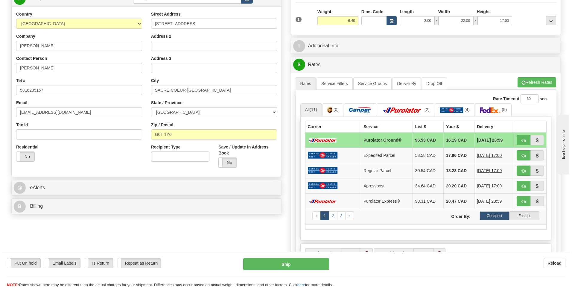
scroll to position [90, 0]
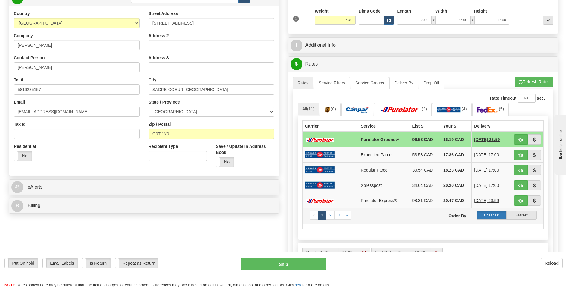
click at [498, 214] on label "Cheapest" at bounding box center [492, 215] width 30 height 9
click at [534, 81] on button "Refresh Rates" at bounding box center [534, 82] width 39 height 10
click at [486, 214] on label "Cheapest" at bounding box center [492, 215] width 30 height 9
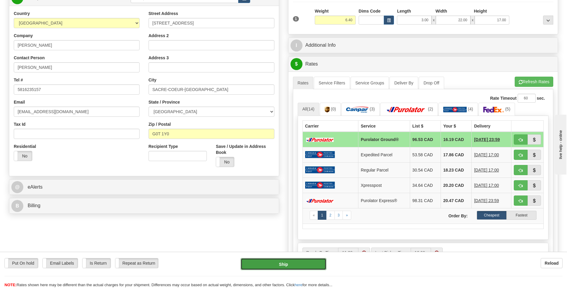
click at [282, 263] on button "Ship" at bounding box center [284, 264] width 86 height 12
type input "260"
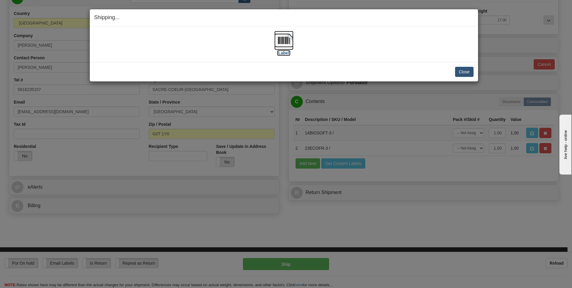
click at [284, 39] on img at bounding box center [283, 40] width 19 height 19
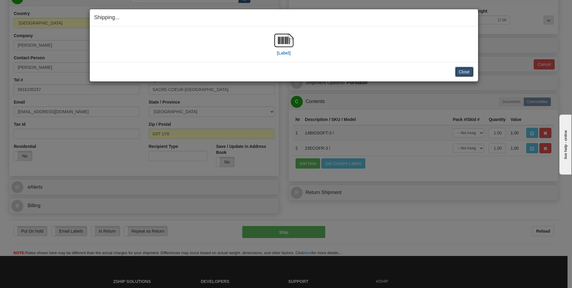
click at [468, 71] on button "Close" at bounding box center [464, 72] width 19 height 10
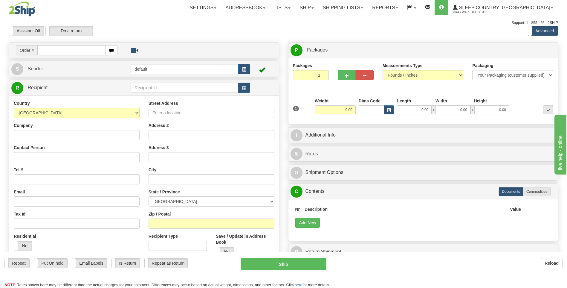
click at [76, 51] on input "text" at bounding box center [71, 50] width 68 height 10
type input "9002I101000"
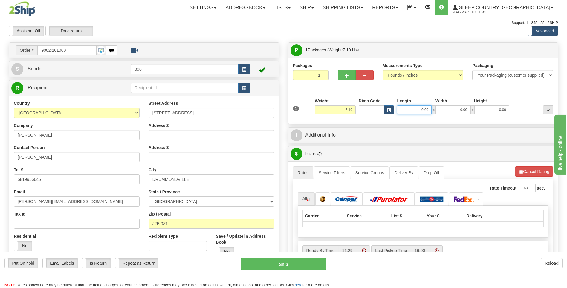
click at [429, 112] on input "0.00" at bounding box center [414, 109] width 35 height 9
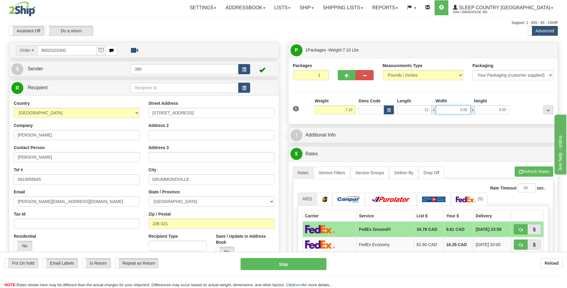
type input "12.00"
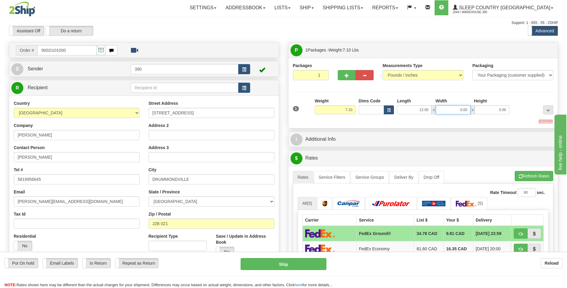
click at [468, 109] on input "0.00" at bounding box center [453, 109] width 35 height 9
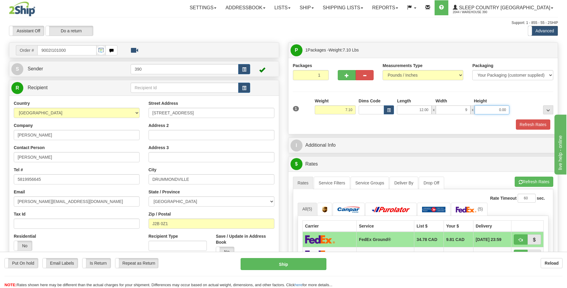
type input "9.00"
click at [507, 109] on input "0.00" at bounding box center [492, 109] width 35 height 9
type input "3.00"
click at [534, 124] on button "Refresh Rates" at bounding box center [533, 124] width 34 height 10
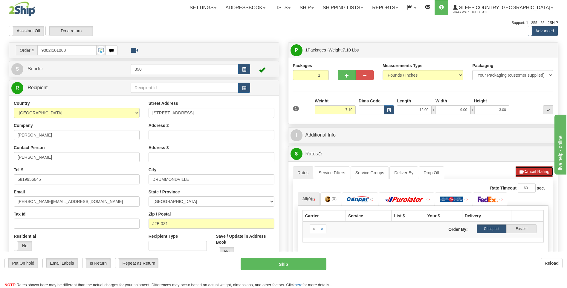
click at [541, 171] on button "Cancel Rating" at bounding box center [534, 171] width 38 height 10
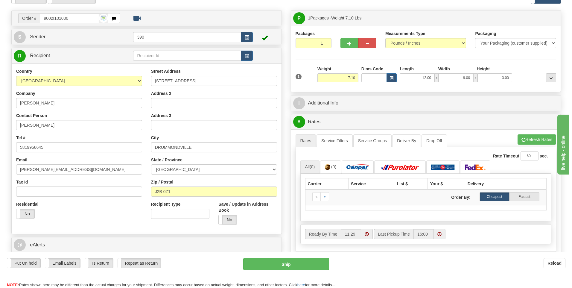
scroll to position [30, 0]
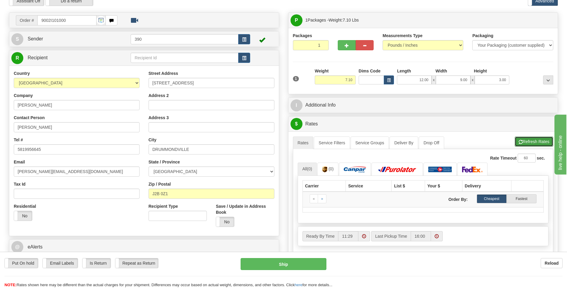
click at [539, 139] on button "Refresh Rates" at bounding box center [534, 141] width 39 height 10
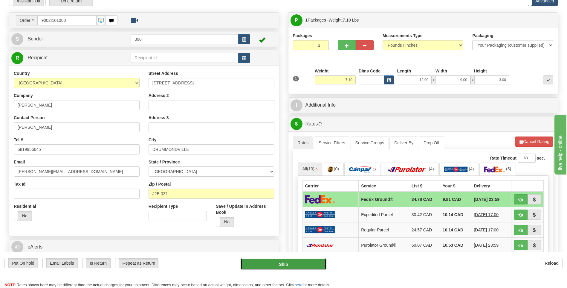
click at [288, 264] on button "Ship" at bounding box center [284, 264] width 86 height 12
type input "92"
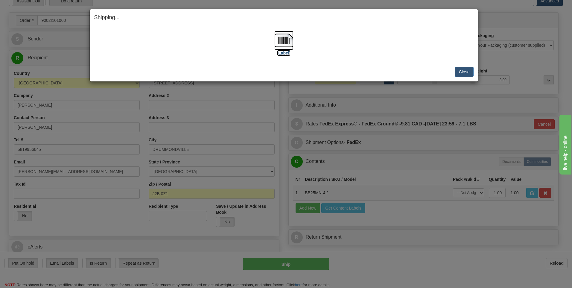
click at [287, 38] on img at bounding box center [283, 40] width 19 height 19
click at [463, 71] on button "Close" at bounding box center [464, 72] width 19 height 10
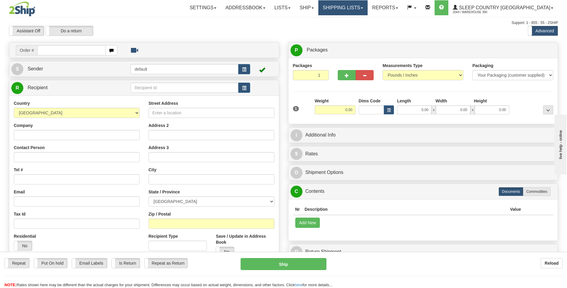
click at [356, 7] on link "Shipping lists" at bounding box center [343, 7] width 49 height 15
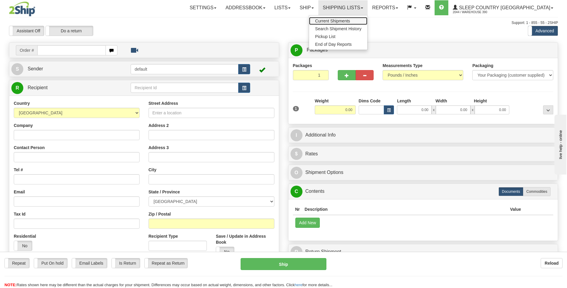
click at [350, 22] on span "Current Shipments" at bounding box center [332, 21] width 35 height 5
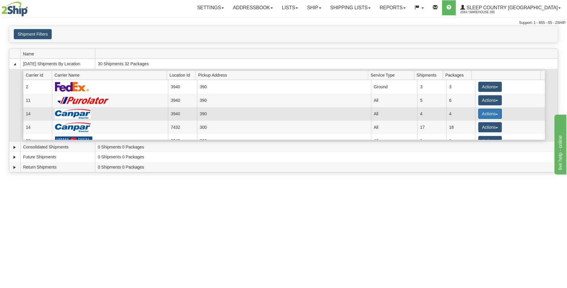
click at [480, 111] on button "Actions" at bounding box center [491, 114] width 24 height 10
click at [476, 125] on span "Details" at bounding box center [468, 125] width 16 height 4
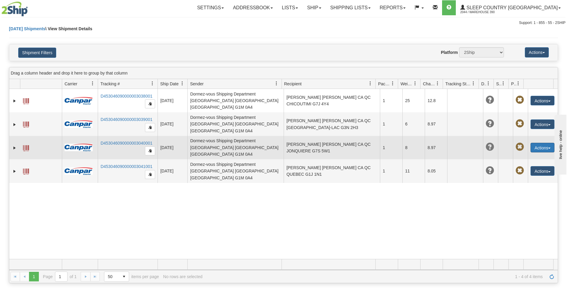
click at [532, 143] on button "Actions" at bounding box center [543, 148] width 24 height 10
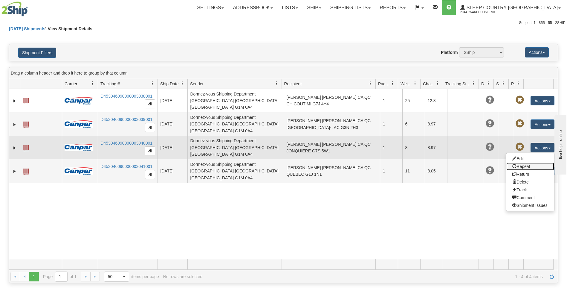
click at [521, 162] on link "Repeat" at bounding box center [531, 166] width 48 height 8
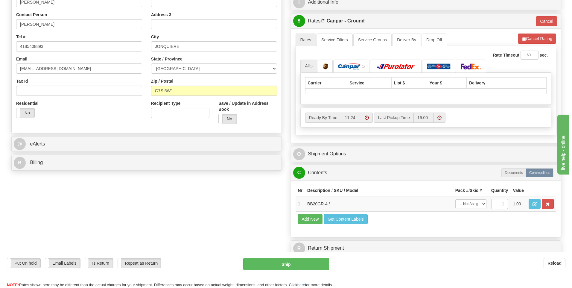
scroll to position [150, 0]
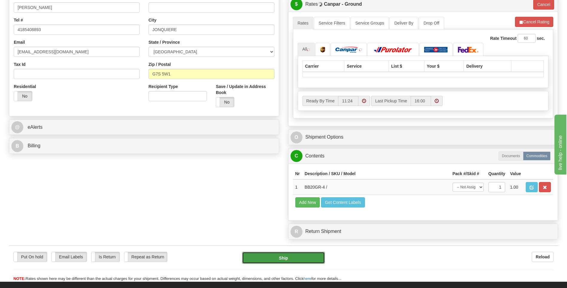
click at [289, 260] on button "Ship" at bounding box center [283, 258] width 83 height 12
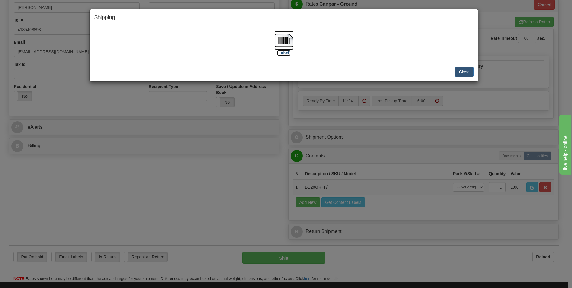
click at [287, 39] on img at bounding box center [283, 40] width 19 height 19
click at [461, 71] on button "Close" at bounding box center [464, 72] width 19 height 10
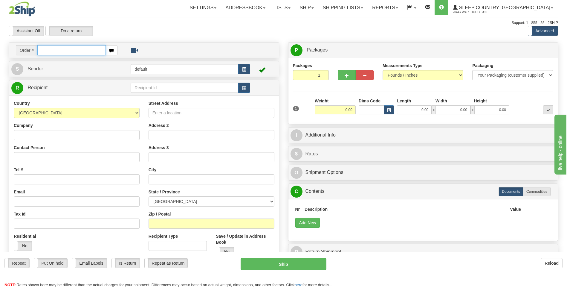
click at [81, 50] on input "text" at bounding box center [71, 50] width 68 height 10
type input "9002I101000"
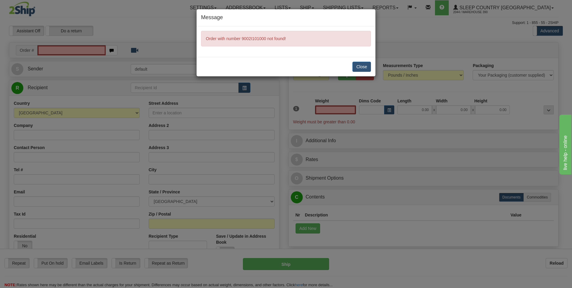
type input "0.00"
click at [362, 67] on button "Close" at bounding box center [361, 67] width 19 height 10
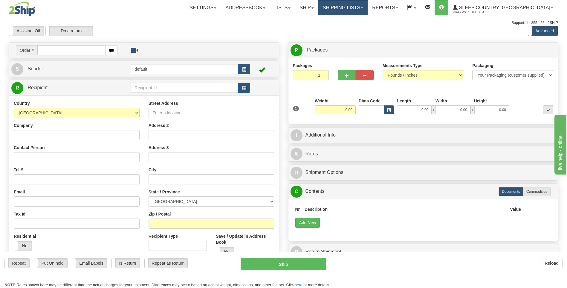
click at [368, 9] on link "Shipping lists" at bounding box center [343, 7] width 49 height 15
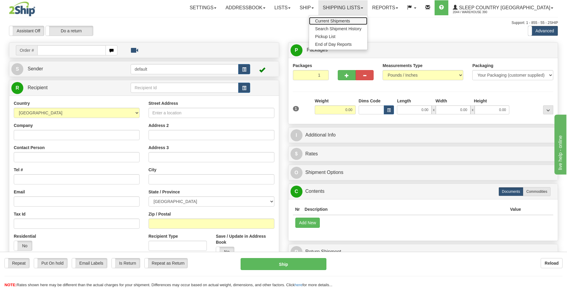
click at [368, 19] on link "Current Shipments" at bounding box center [338, 21] width 58 height 8
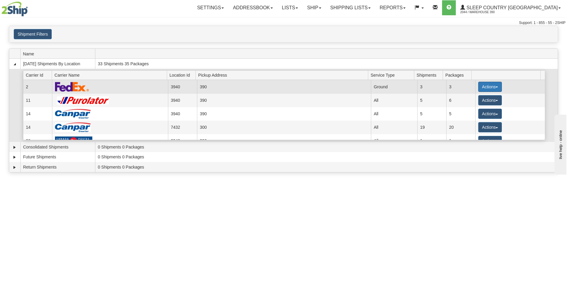
click at [482, 86] on button "Actions" at bounding box center [491, 87] width 24 height 10
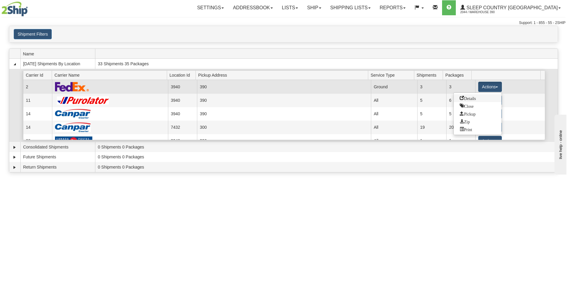
click at [474, 97] on span "Details" at bounding box center [468, 98] width 16 height 4
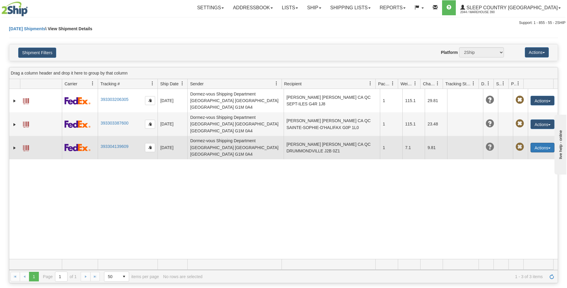
click at [533, 143] on button "Actions" at bounding box center [543, 148] width 24 height 10
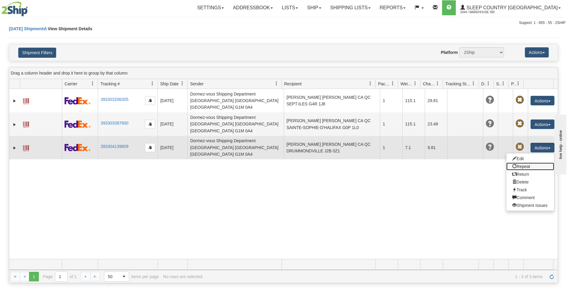
click at [524, 162] on link "Repeat" at bounding box center [531, 166] width 48 height 8
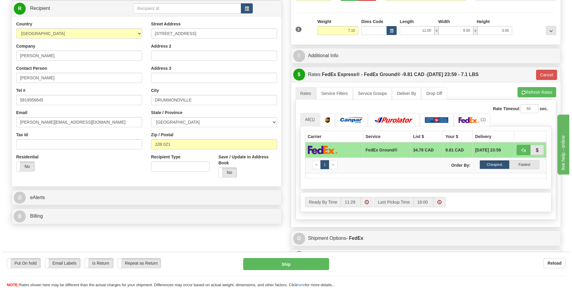
scroll to position [90, 0]
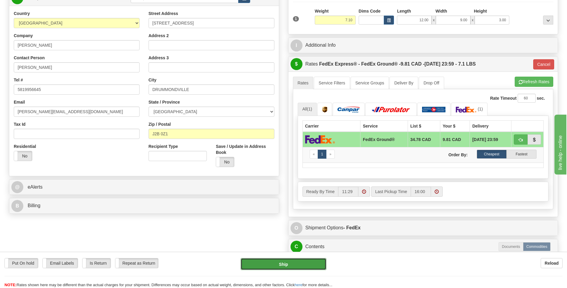
click at [282, 263] on button "Ship" at bounding box center [284, 264] width 86 height 12
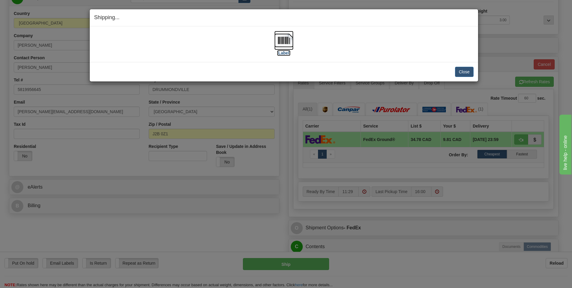
click at [280, 40] on img at bounding box center [283, 40] width 19 height 19
click at [460, 71] on button "Close" at bounding box center [464, 72] width 19 height 10
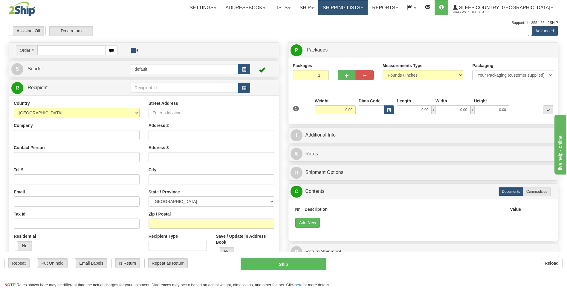
click at [368, 10] on link "Shipping lists" at bounding box center [343, 7] width 49 height 15
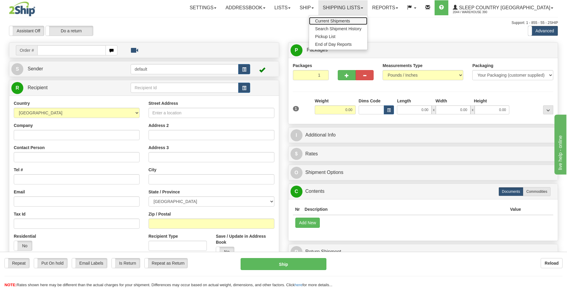
click at [350, 22] on span "Current Shipments" at bounding box center [332, 21] width 35 height 5
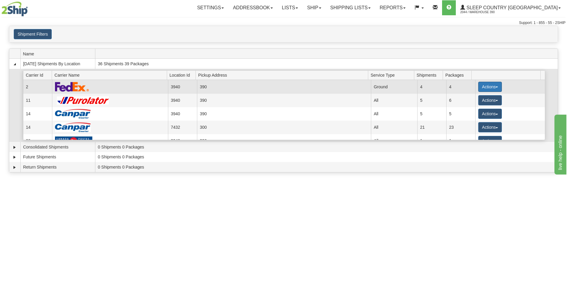
click at [479, 87] on button "Actions" at bounding box center [491, 87] width 24 height 10
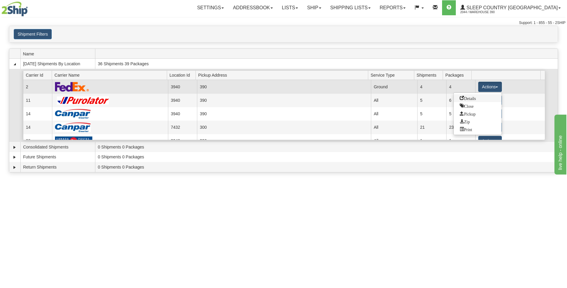
click at [472, 99] on span "Details" at bounding box center [468, 98] width 16 height 4
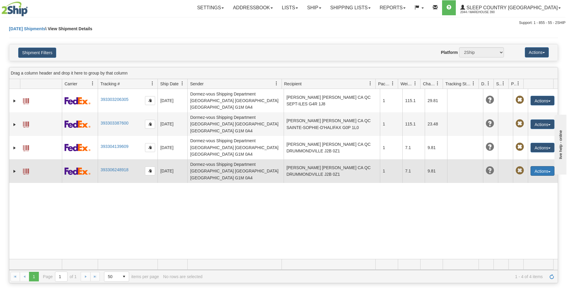
click at [534, 166] on button "Actions" at bounding box center [543, 171] width 24 height 10
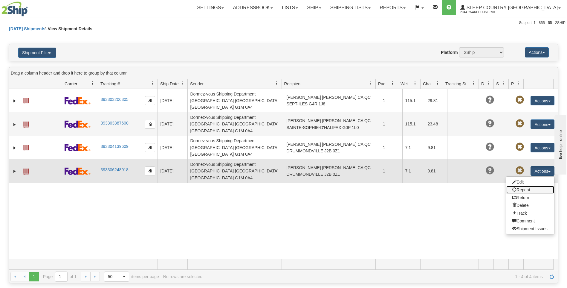
click at [520, 186] on link "Repeat" at bounding box center [531, 190] width 48 height 8
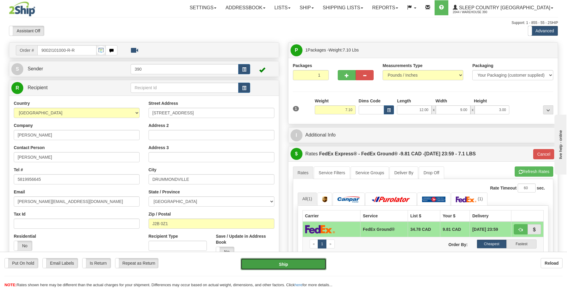
click at [287, 265] on button "Ship" at bounding box center [284, 264] width 86 height 12
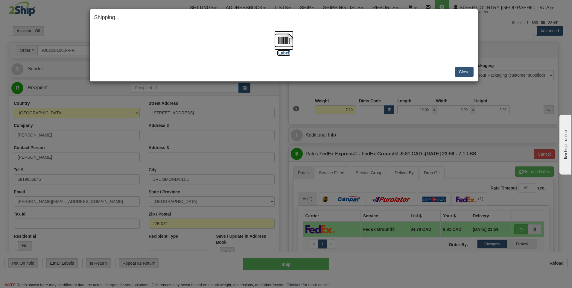
click at [284, 43] on img at bounding box center [283, 40] width 19 height 19
click at [465, 69] on button "Close" at bounding box center [464, 72] width 19 height 10
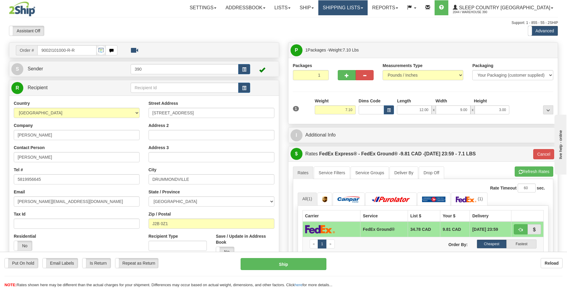
click at [368, 5] on link "Shipping lists" at bounding box center [343, 7] width 49 height 15
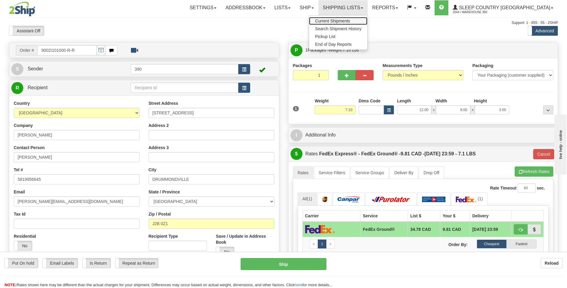
click at [350, 19] on span "Current Shipments" at bounding box center [332, 21] width 35 height 5
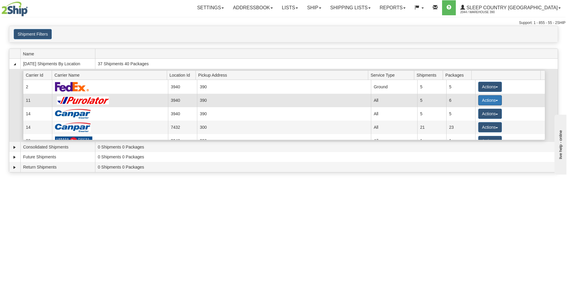
click at [485, 99] on button "Actions" at bounding box center [491, 100] width 24 height 10
click at [475, 111] on span "Details" at bounding box center [468, 111] width 16 height 4
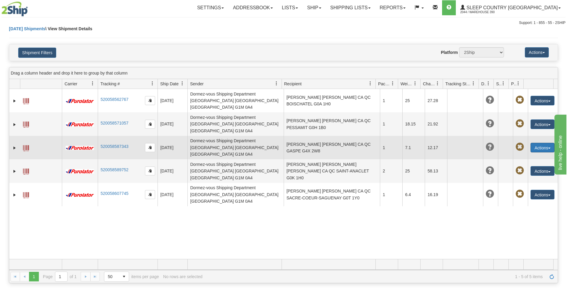
click at [534, 143] on button "Actions" at bounding box center [543, 148] width 24 height 10
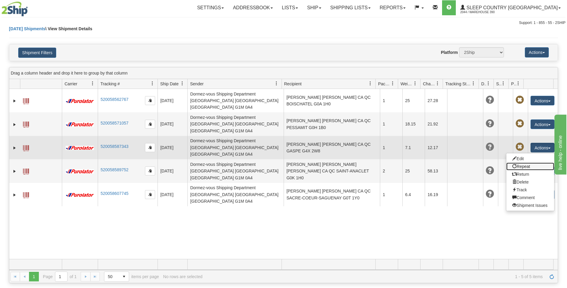
click at [522, 162] on link "Repeat" at bounding box center [531, 166] width 48 height 8
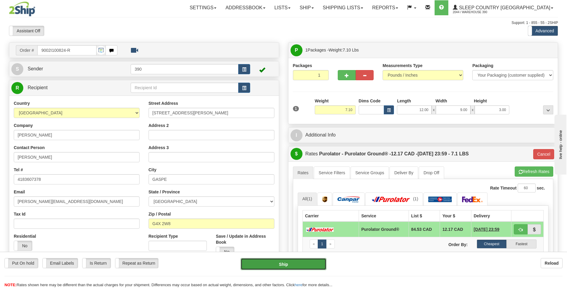
click at [287, 262] on button "Ship" at bounding box center [284, 264] width 86 height 12
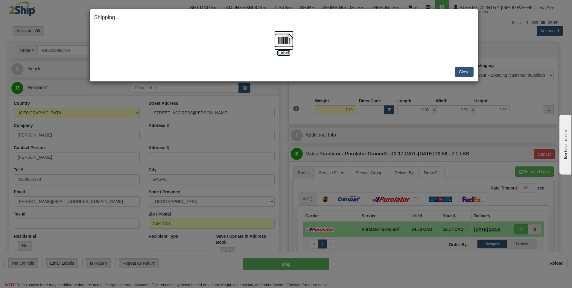
click at [283, 39] on img at bounding box center [283, 40] width 19 height 19
click at [461, 70] on button "Close" at bounding box center [464, 72] width 19 height 10
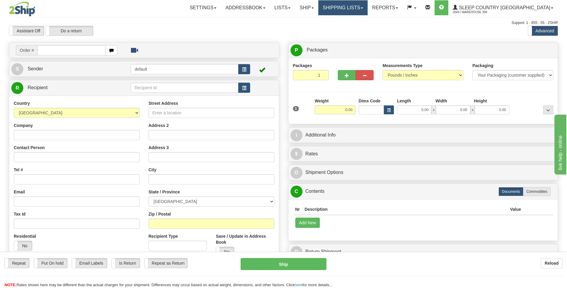
click at [368, 7] on link "Shipping lists" at bounding box center [343, 7] width 49 height 15
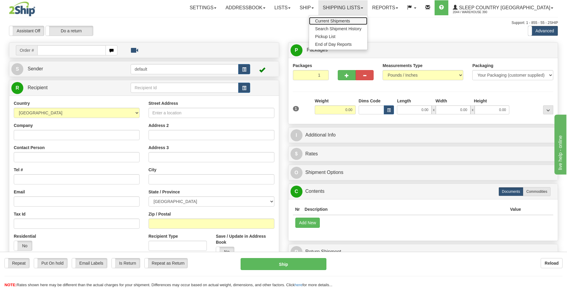
click at [350, 21] on span "Current Shipments" at bounding box center [332, 21] width 35 height 5
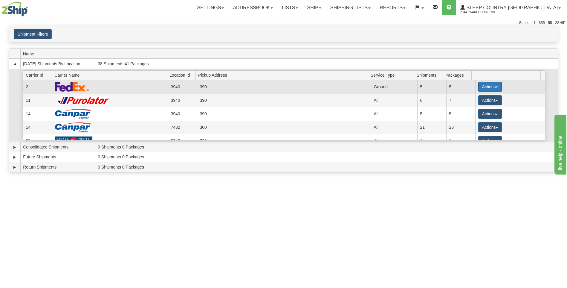
click at [487, 85] on button "Actions" at bounding box center [491, 87] width 24 height 10
click at [471, 105] on span "Close" at bounding box center [467, 105] width 14 height 4
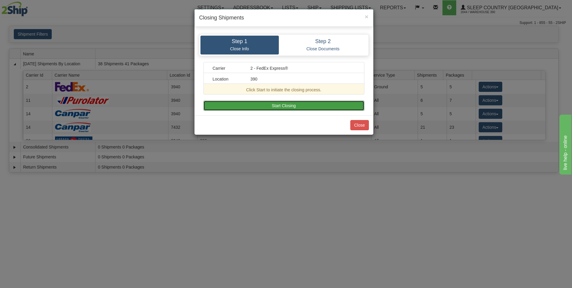
click at [338, 106] on button "Start Closing" at bounding box center [283, 106] width 161 height 10
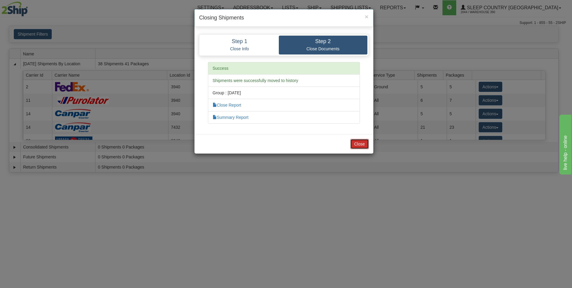
click at [362, 144] on button "Close" at bounding box center [359, 144] width 19 height 10
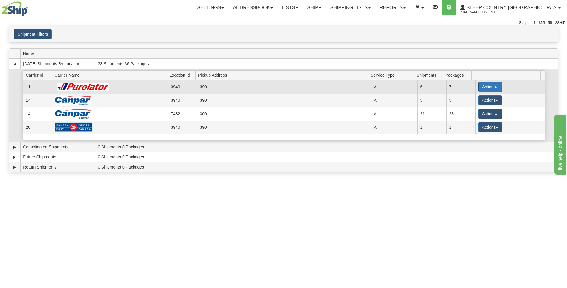
click at [479, 86] on button "Actions" at bounding box center [491, 87] width 24 height 10
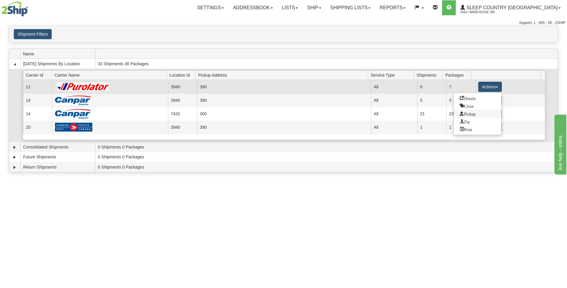
click at [470, 114] on span "Pickup" at bounding box center [468, 113] width 16 height 4
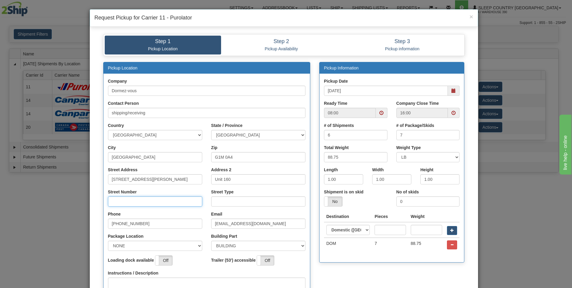
click at [167, 204] on input "Street Number" at bounding box center [155, 201] width 94 height 10
type input "160"
click at [226, 201] on input "Street Type" at bounding box center [258, 201] width 94 height 10
type input "RUE"
click at [366, 112] on input "08:00" at bounding box center [350, 113] width 52 height 10
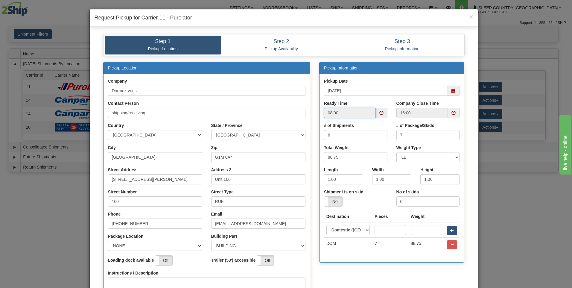
click at [379, 112] on span at bounding box center [381, 113] width 4 height 4
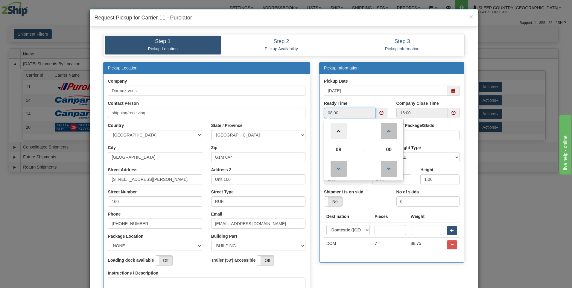
click at [339, 129] on span at bounding box center [339, 131] width 16 height 16
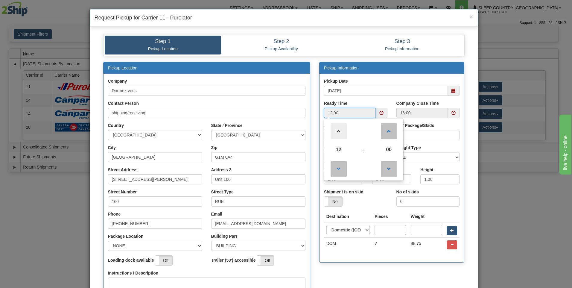
type input "13:00"
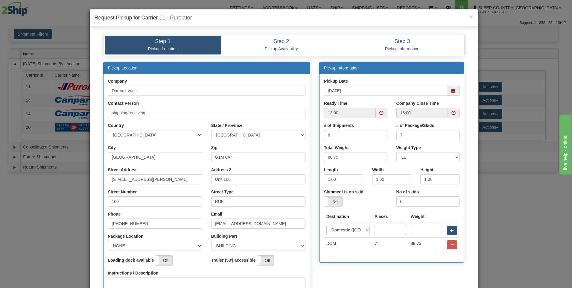
click at [385, 102] on div "Ready Time 13:00" at bounding box center [355, 111] width 72 height 22
click at [451, 113] on span at bounding box center [453, 113] width 4 height 4
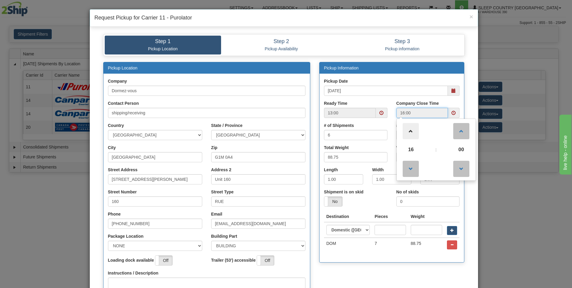
click at [408, 128] on span at bounding box center [411, 131] width 16 height 16
type input "17:00"
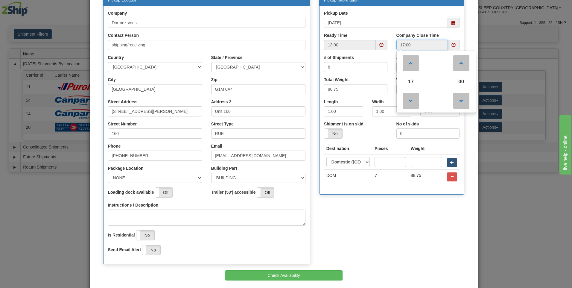
scroll to position [90, 0]
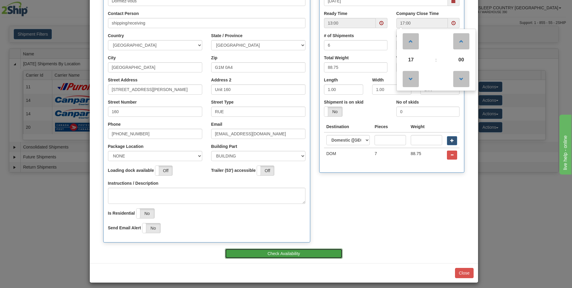
click at [309, 255] on button "Check Availability" at bounding box center [284, 253] width 118 height 10
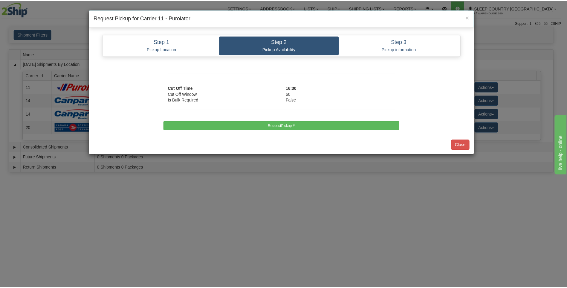
scroll to position [0, 0]
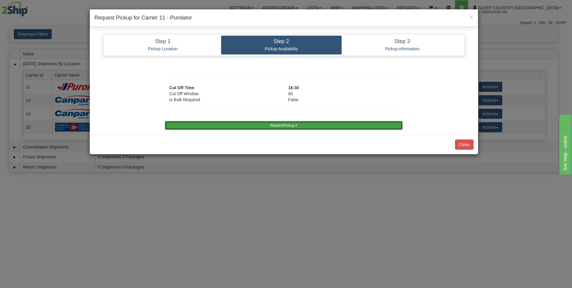
click at [295, 125] on button "RequestPickup #" at bounding box center [284, 125] width 238 height 9
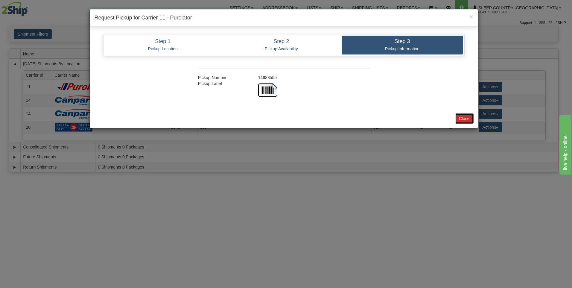
click at [459, 118] on button "Close" at bounding box center [464, 118] width 19 height 10
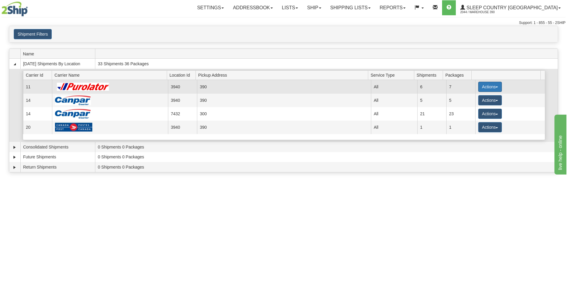
click at [482, 85] on button "Actions" at bounding box center [491, 87] width 24 height 10
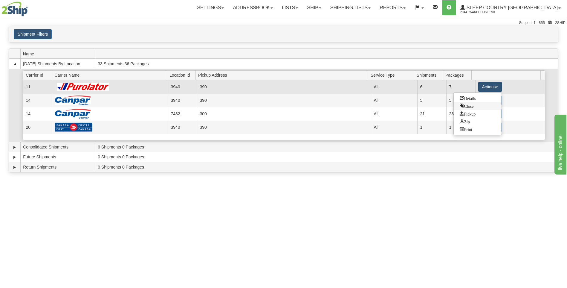
click at [470, 103] on span "Close" at bounding box center [467, 105] width 14 height 4
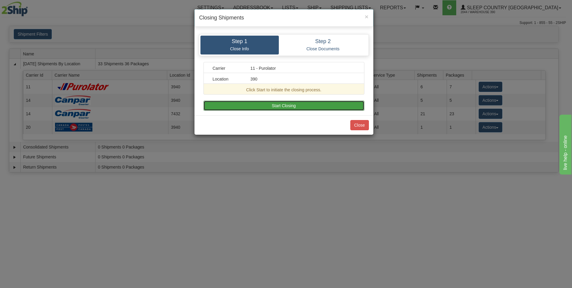
click at [341, 104] on button "Start Closing" at bounding box center [283, 106] width 161 height 10
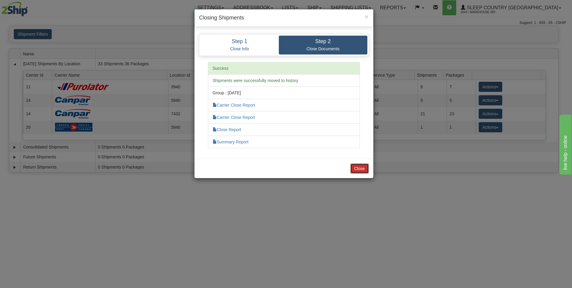
click at [354, 165] on button "Close" at bounding box center [359, 168] width 19 height 10
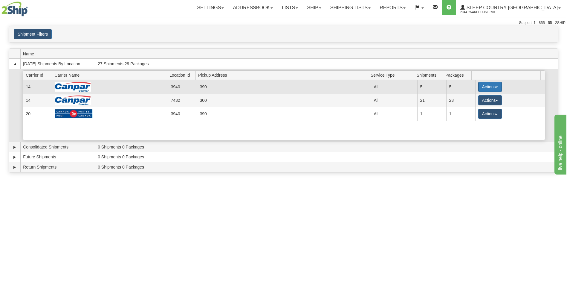
click at [480, 87] on button "Actions" at bounding box center [491, 87] width 24 height 10
click at [471, 105] on span "Close" at bounding box center [467, 105] width 14 height 4
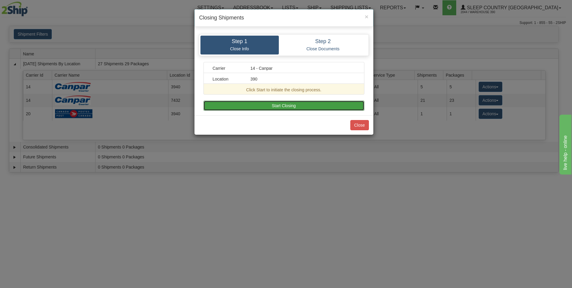
click at [314, 107] on button "Start Closing" at bounding box center [283, 106] width 161 height 10
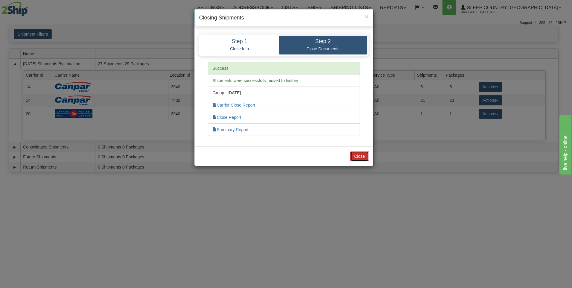
click at [357, 153] on button "Close" at bounding box center [359, 156] width 19 height 10
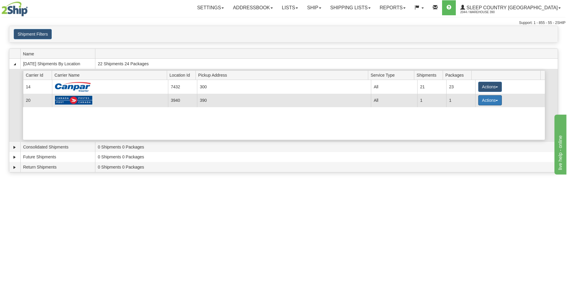
click at [479, 99] on button "Actions" at bounding box center [491, 100] width 24 height 10
click at [470, 118] on span "Close" at bounding box center [467, 119] width 14 height 4
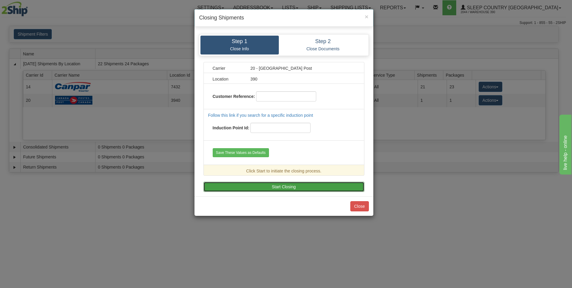
click at [332, 184] on button "Start Closing" at bounding box center [283, 187] width 161 height 10
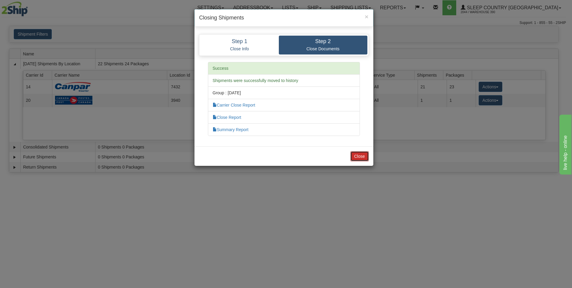
click at [363, 157] on button "Close" at bounding box center [359, 156] width 19 height 10
